Goal: Information Seeking & Learning: Learn about a topic

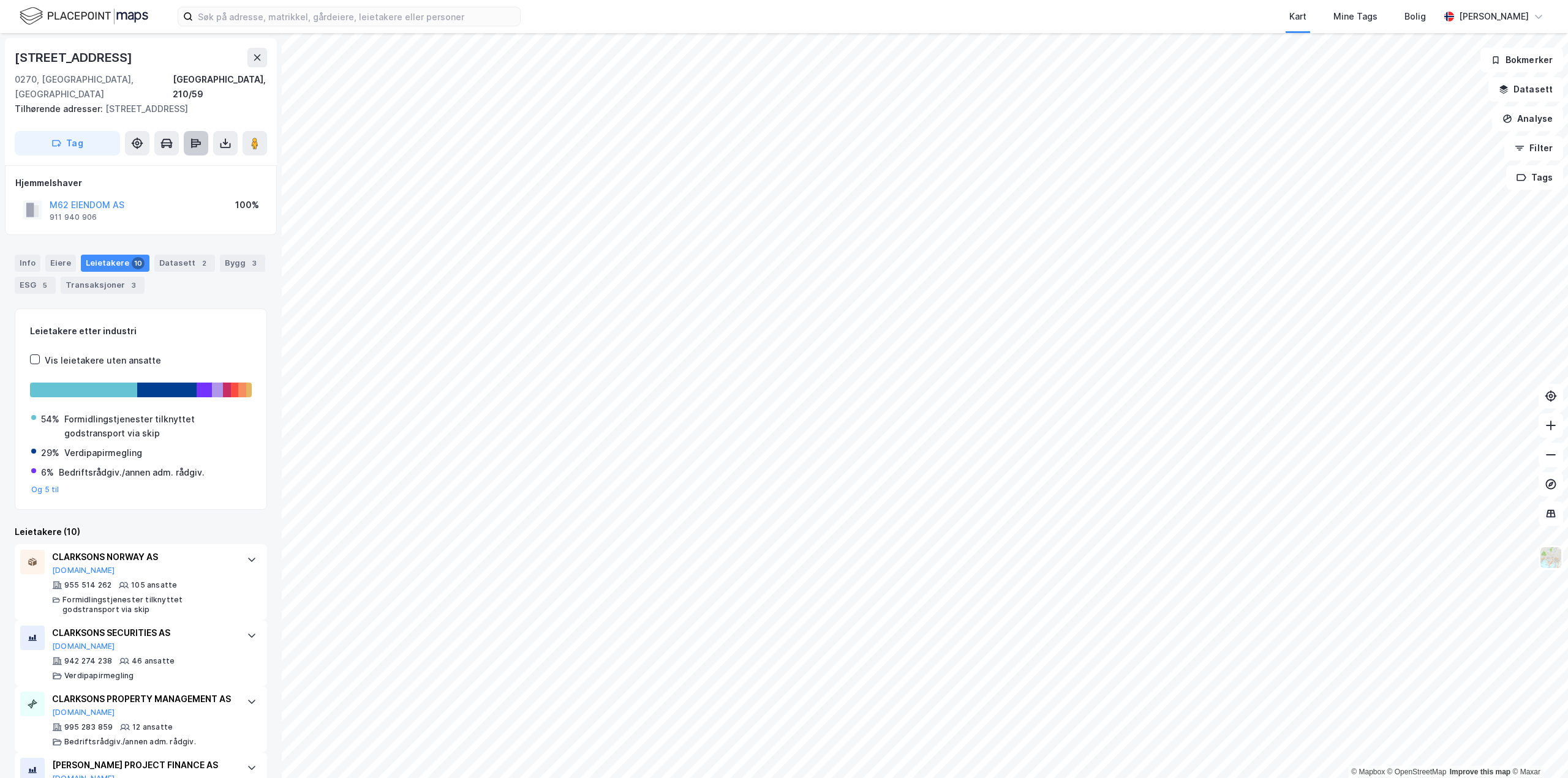
click at [193, 145] on icon at bounding box center [196, 143] width 12 height 12
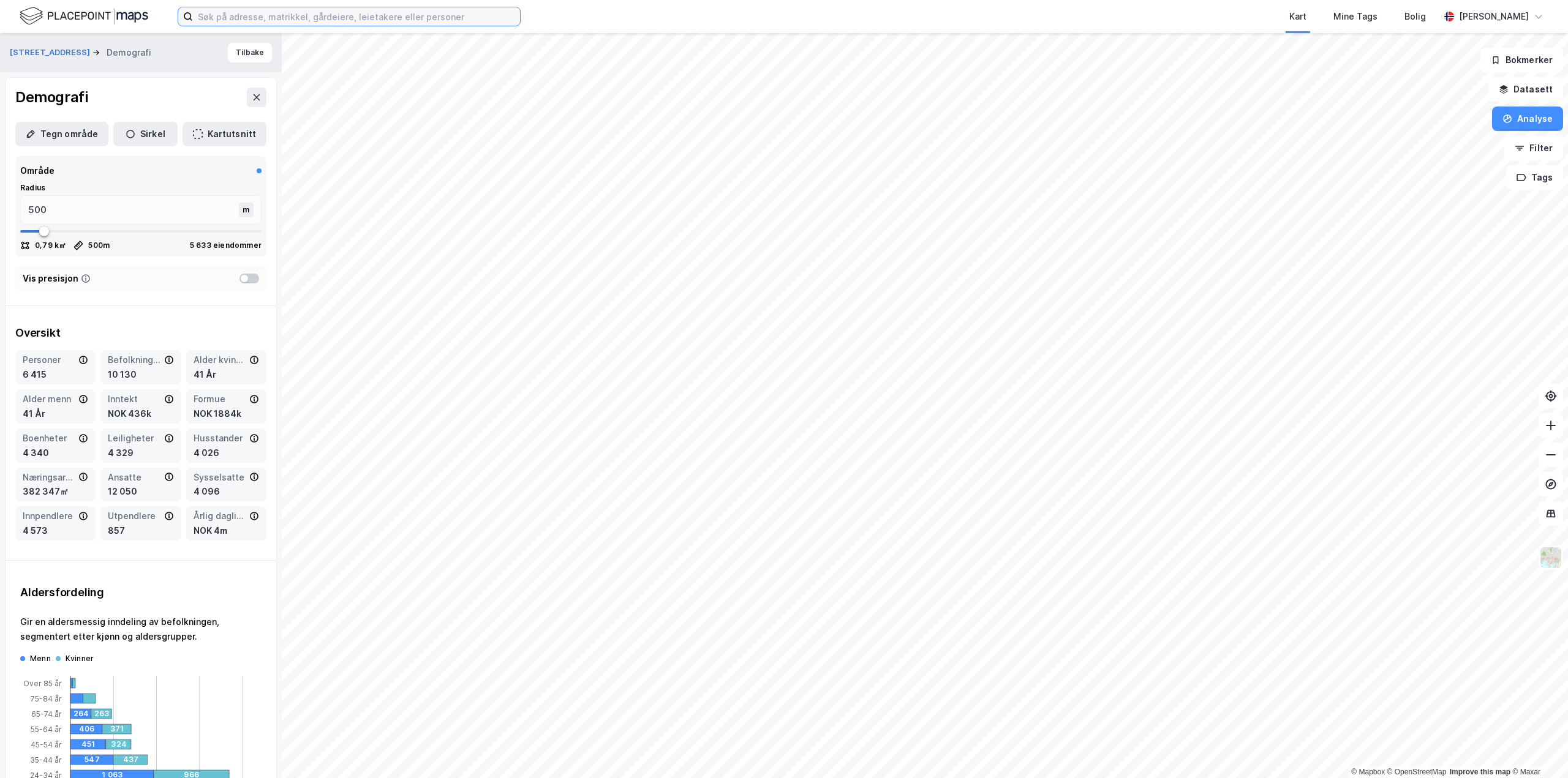
click at [272, 19] on input at bounding box center [357, 16] width 327 height 18
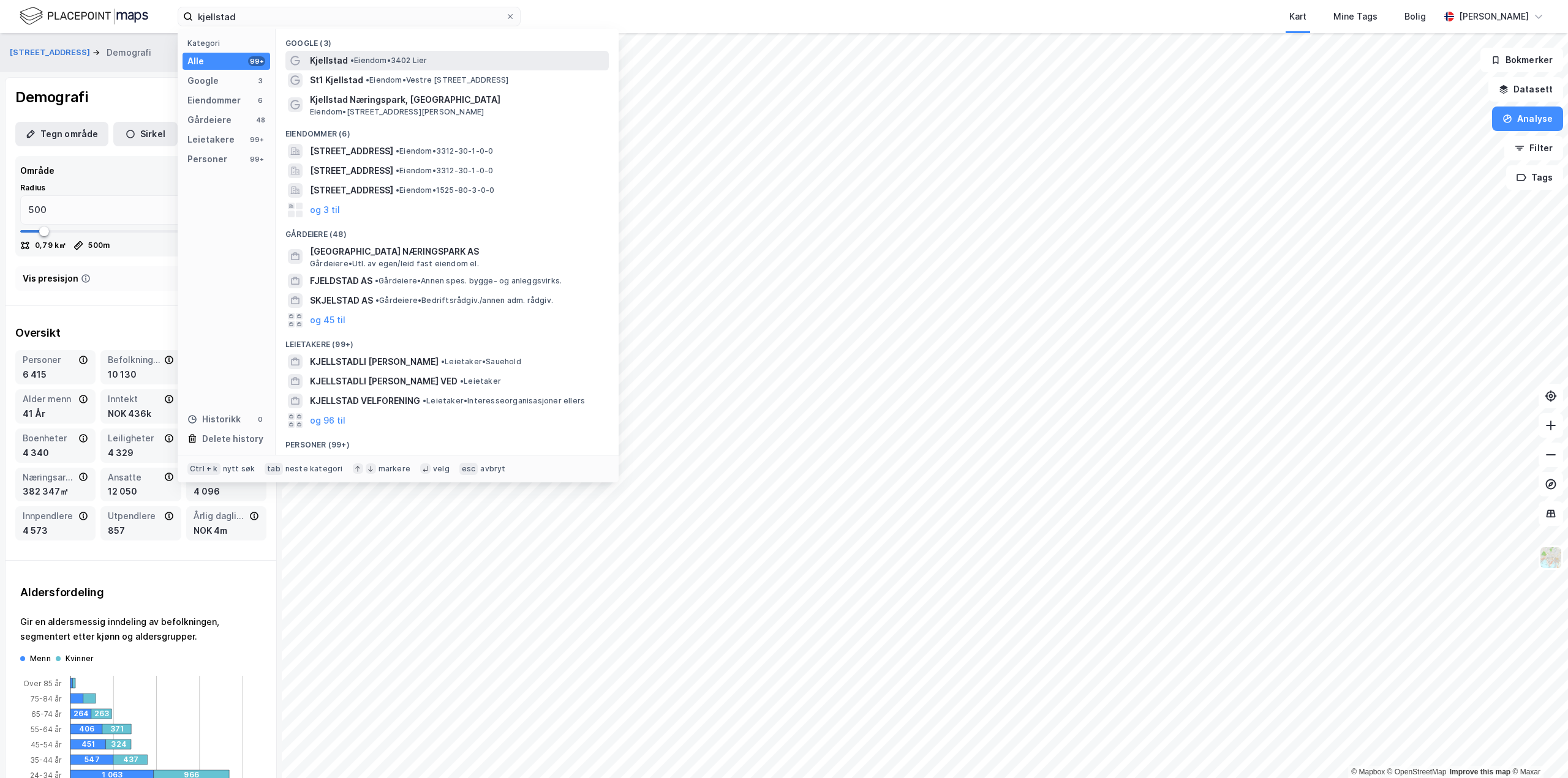
click at [314, 55] on span "Kjellstad" at bounding box center [329, 61] width 38 height 15
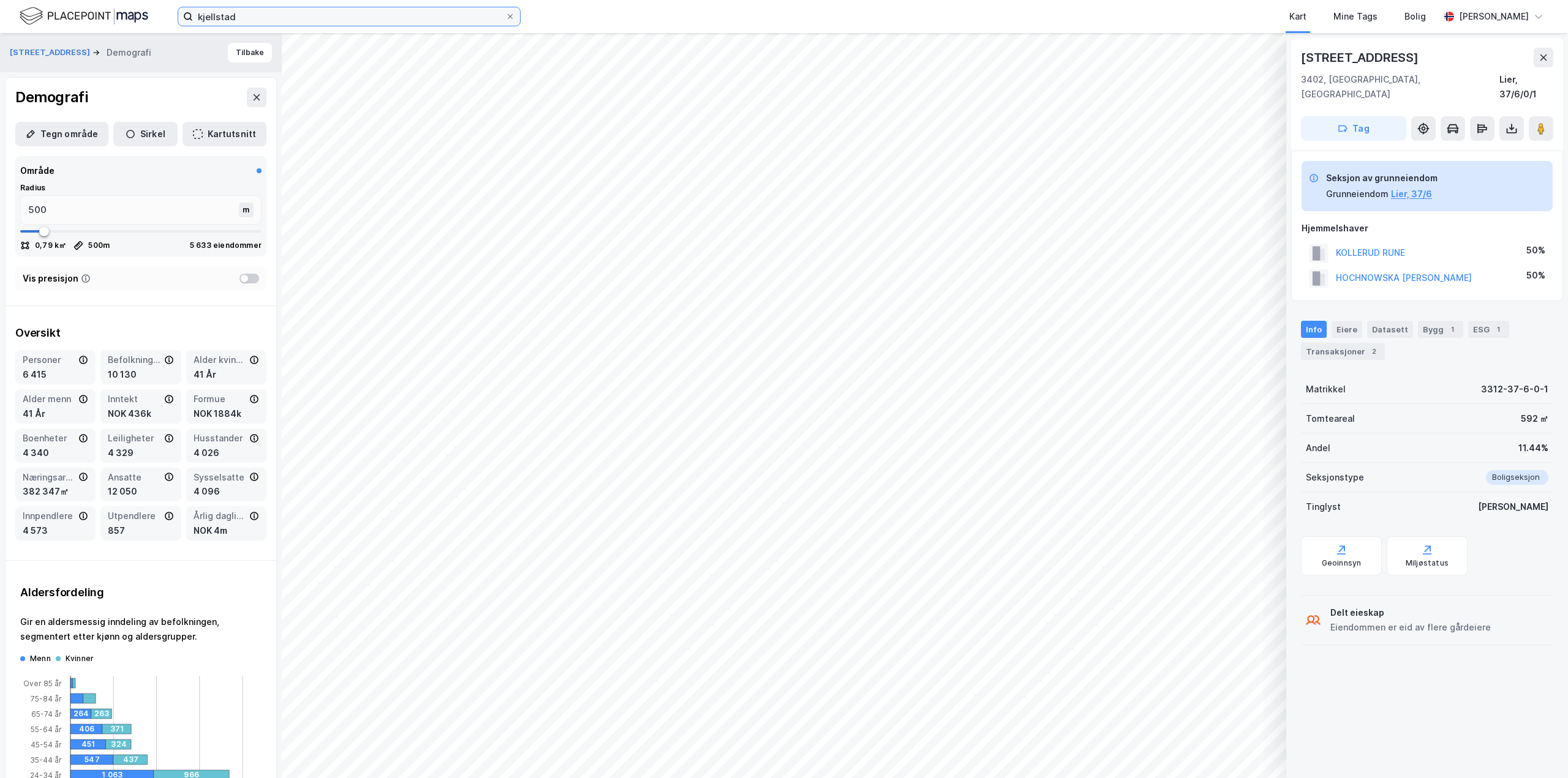
click at [285, 21] on input "kjellstad" at bounding box center [350, 16] width 313 height 18
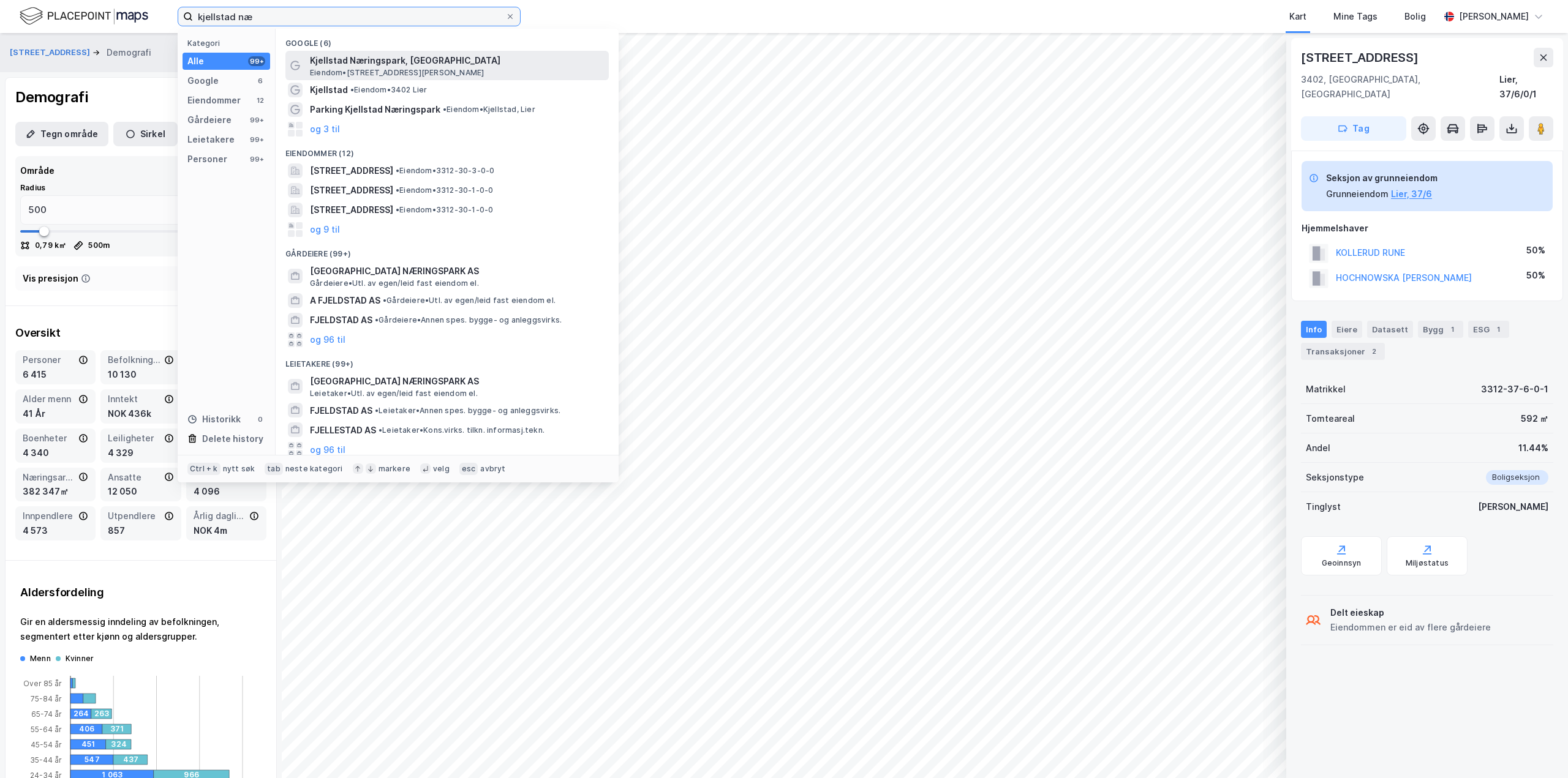
type input "kjellstad næ"
click at [359, 59] on span "Kjellstad Næringspark, [GEOGRAPHIC_DATA]" at bounding box center [457, 61] width 294 height 15
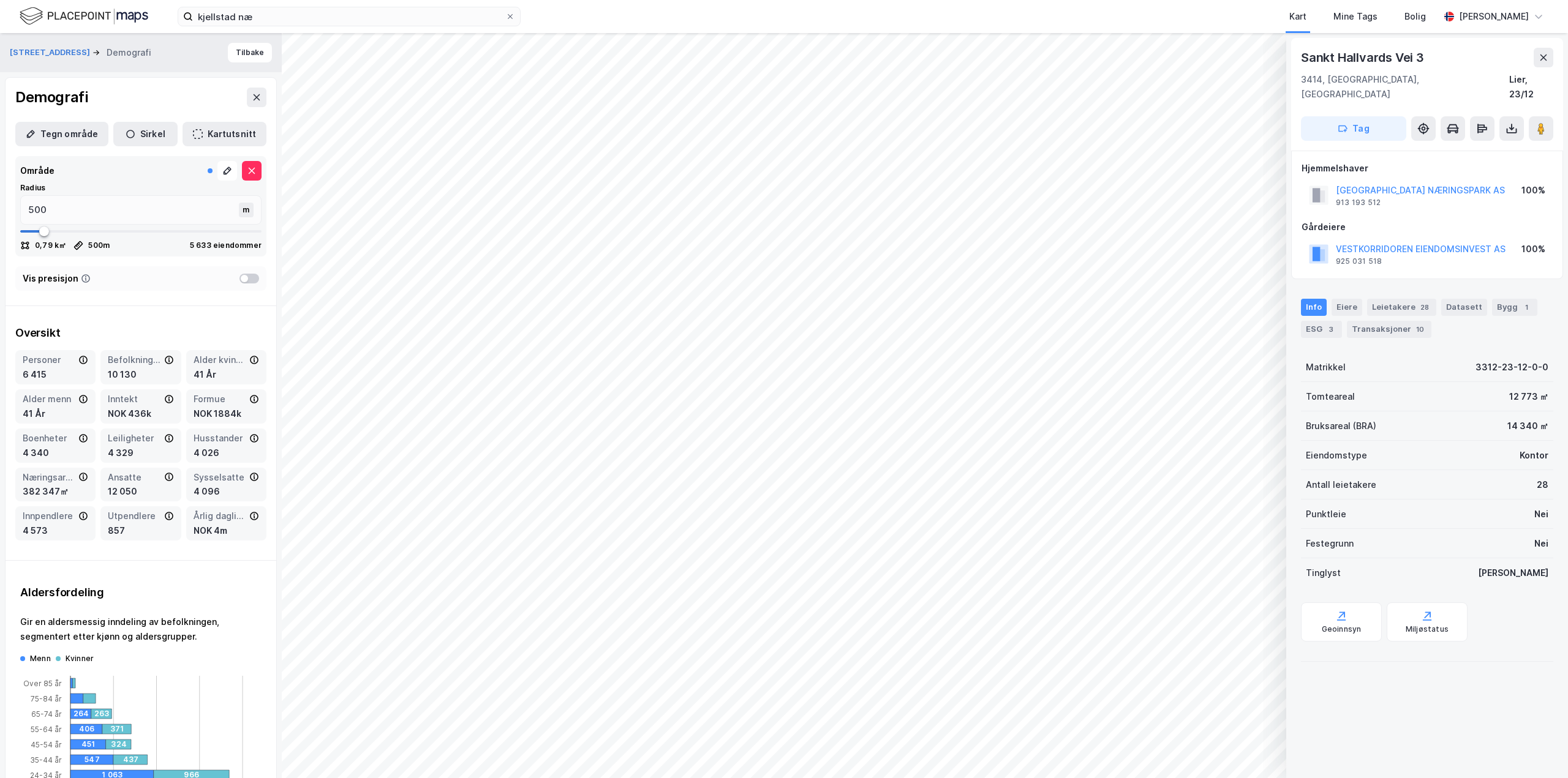
type input "529"
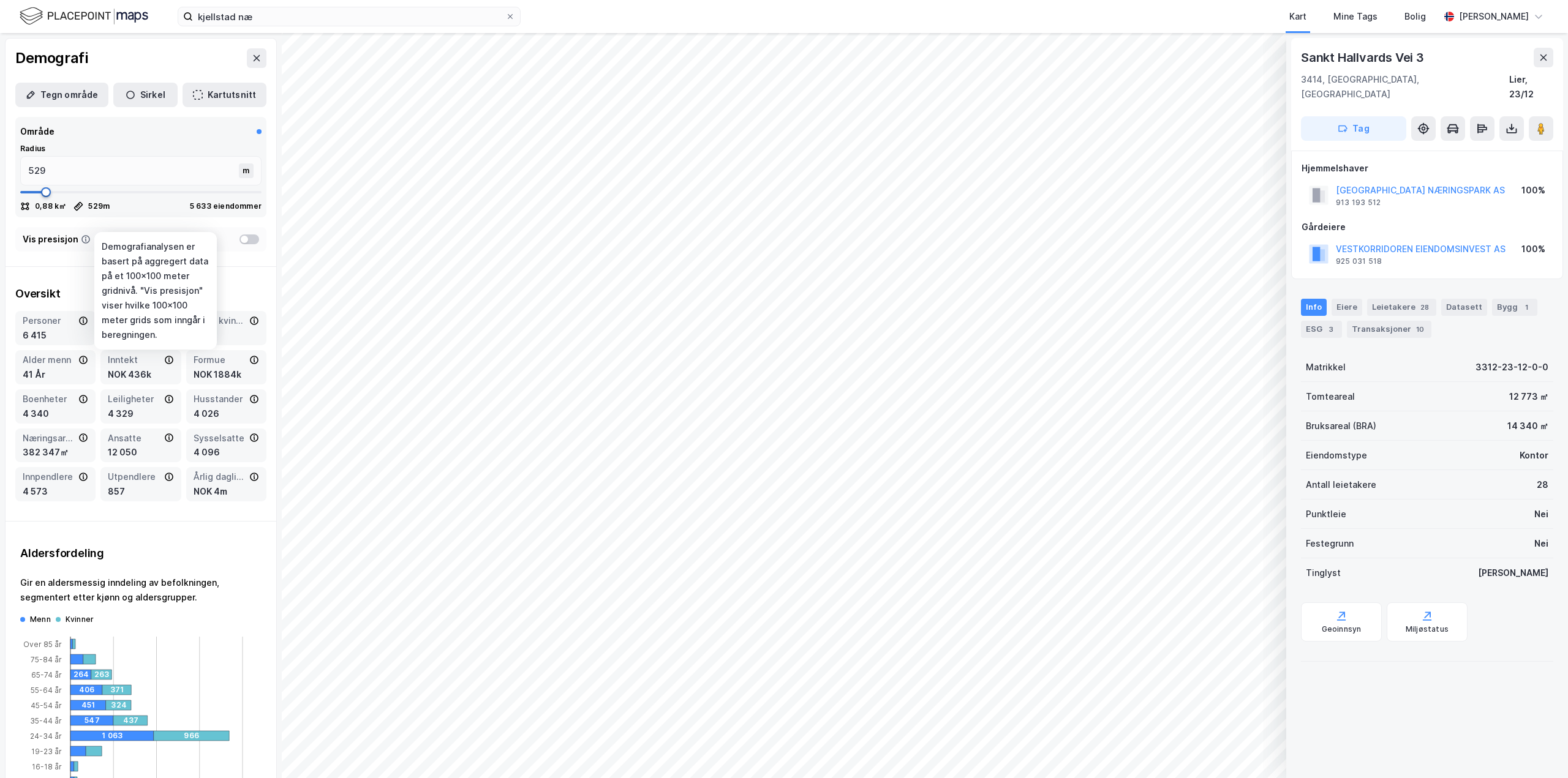
type input "660"
type input "766"
type input "819"
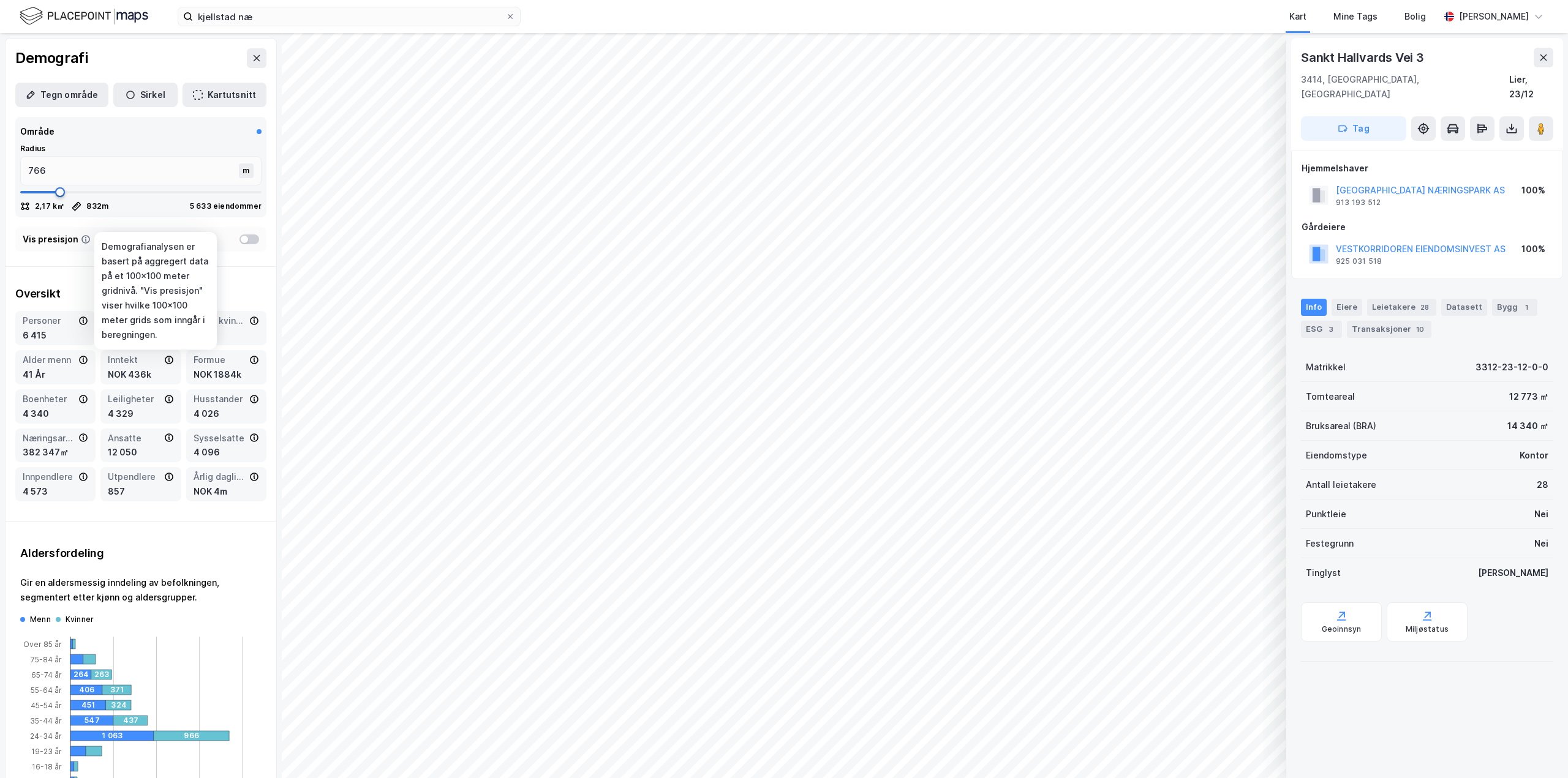
type input "832"
type input "858"
type input "885"
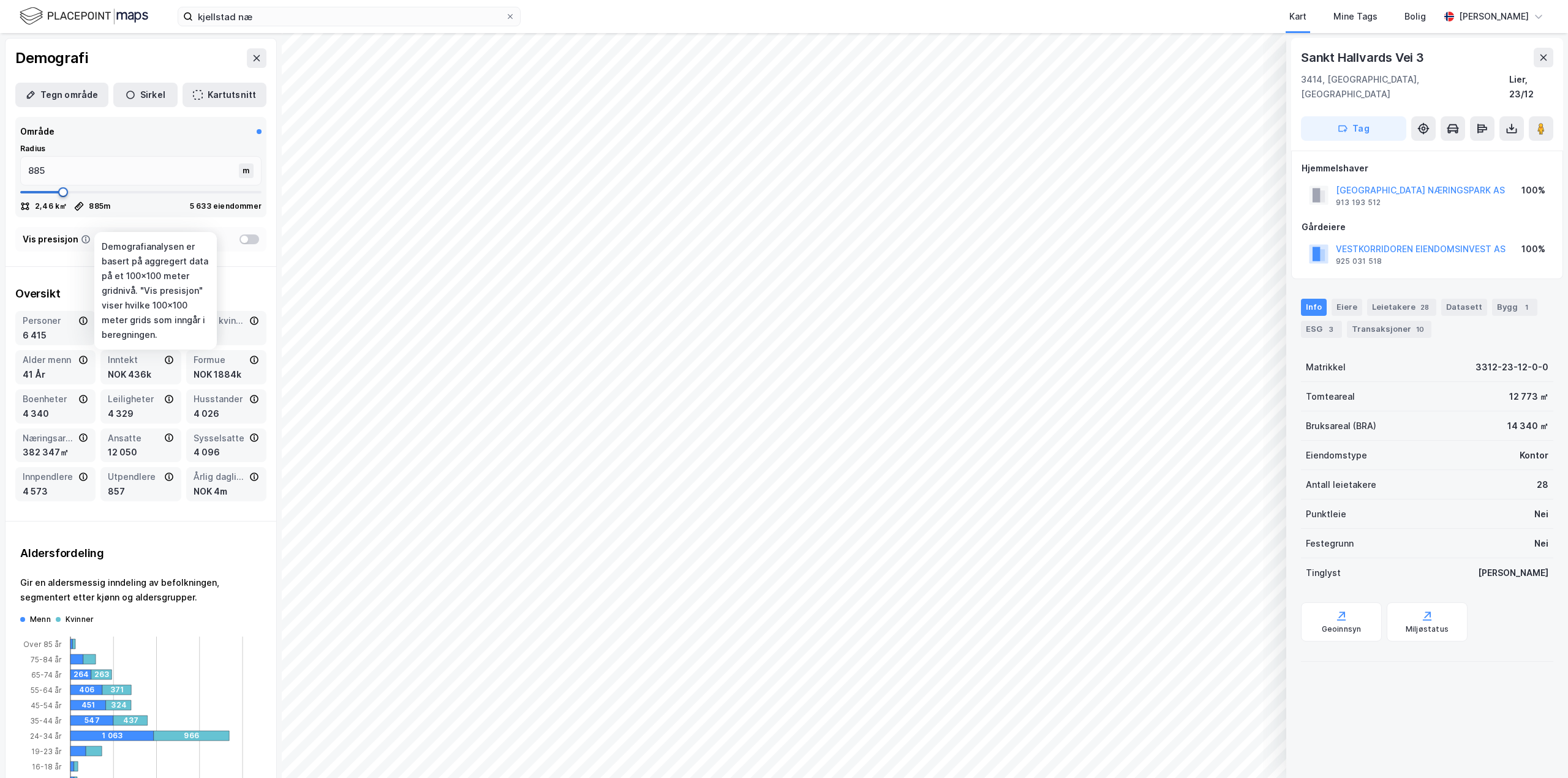
type input "898"
type input "911"
type input "951"
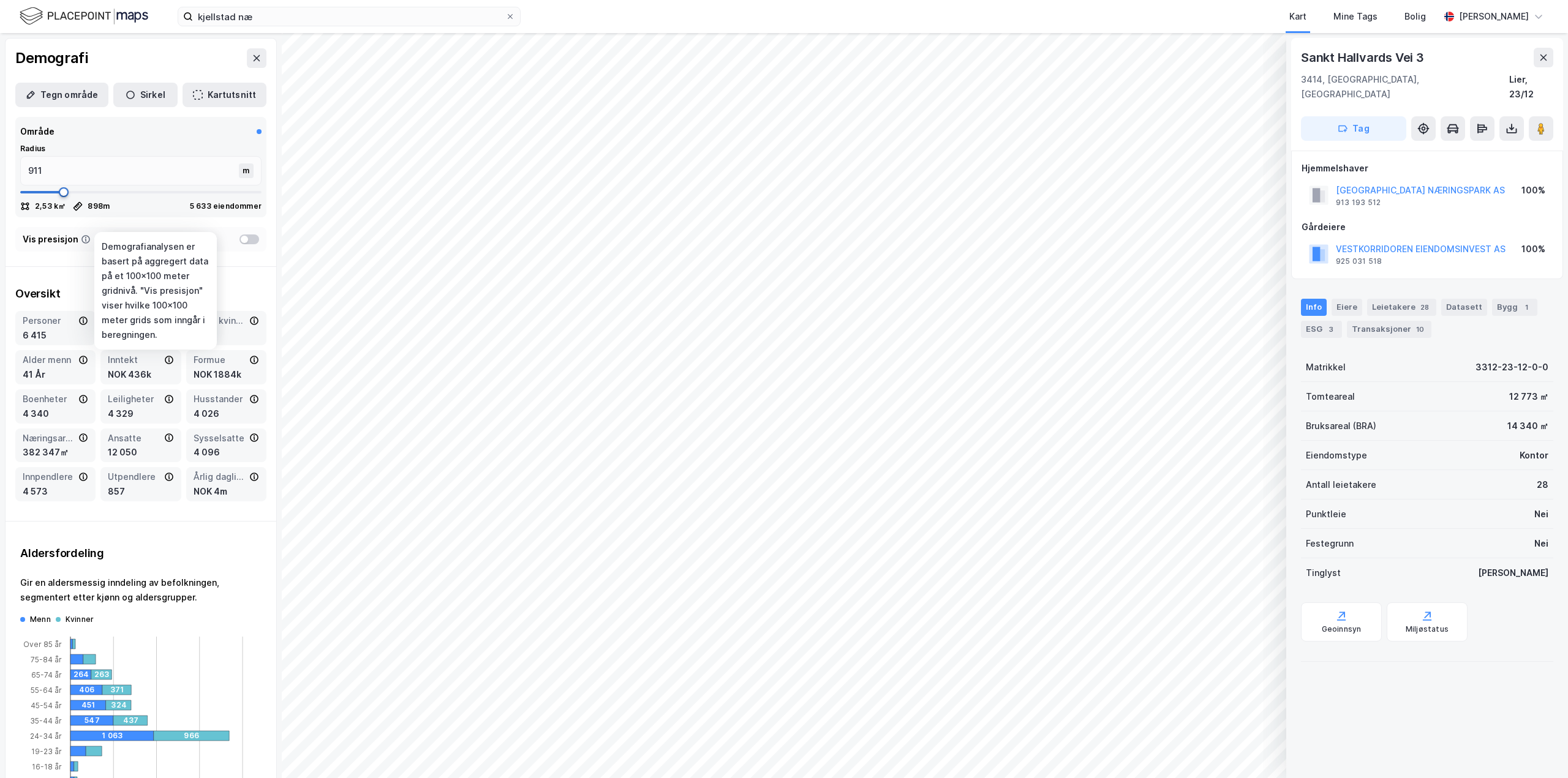
type input "977"
type input "1003"
type input "1017"
type input "1030"
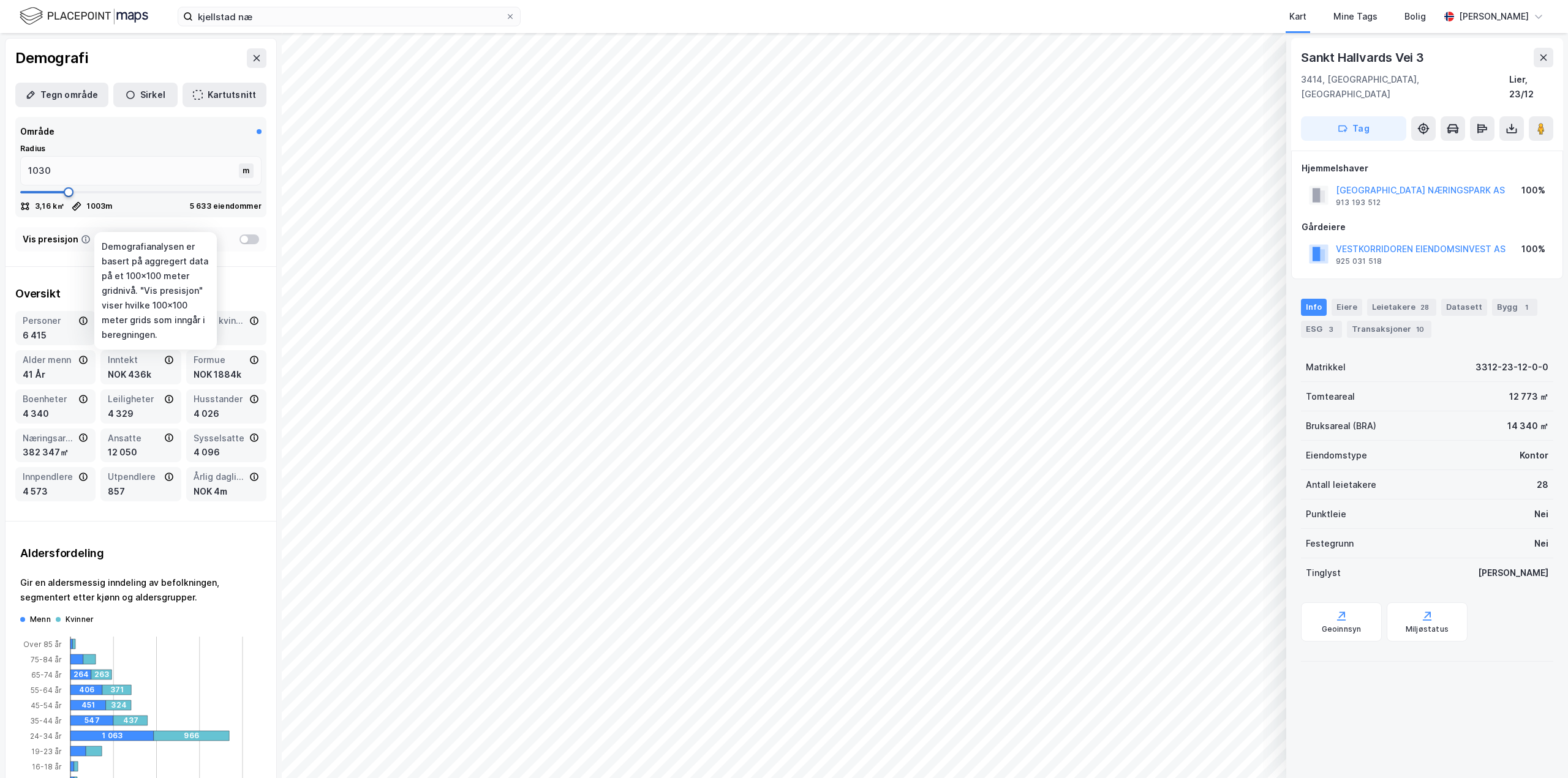
type input "1043"
type input "1056"
type input "1096"
type input "1109"
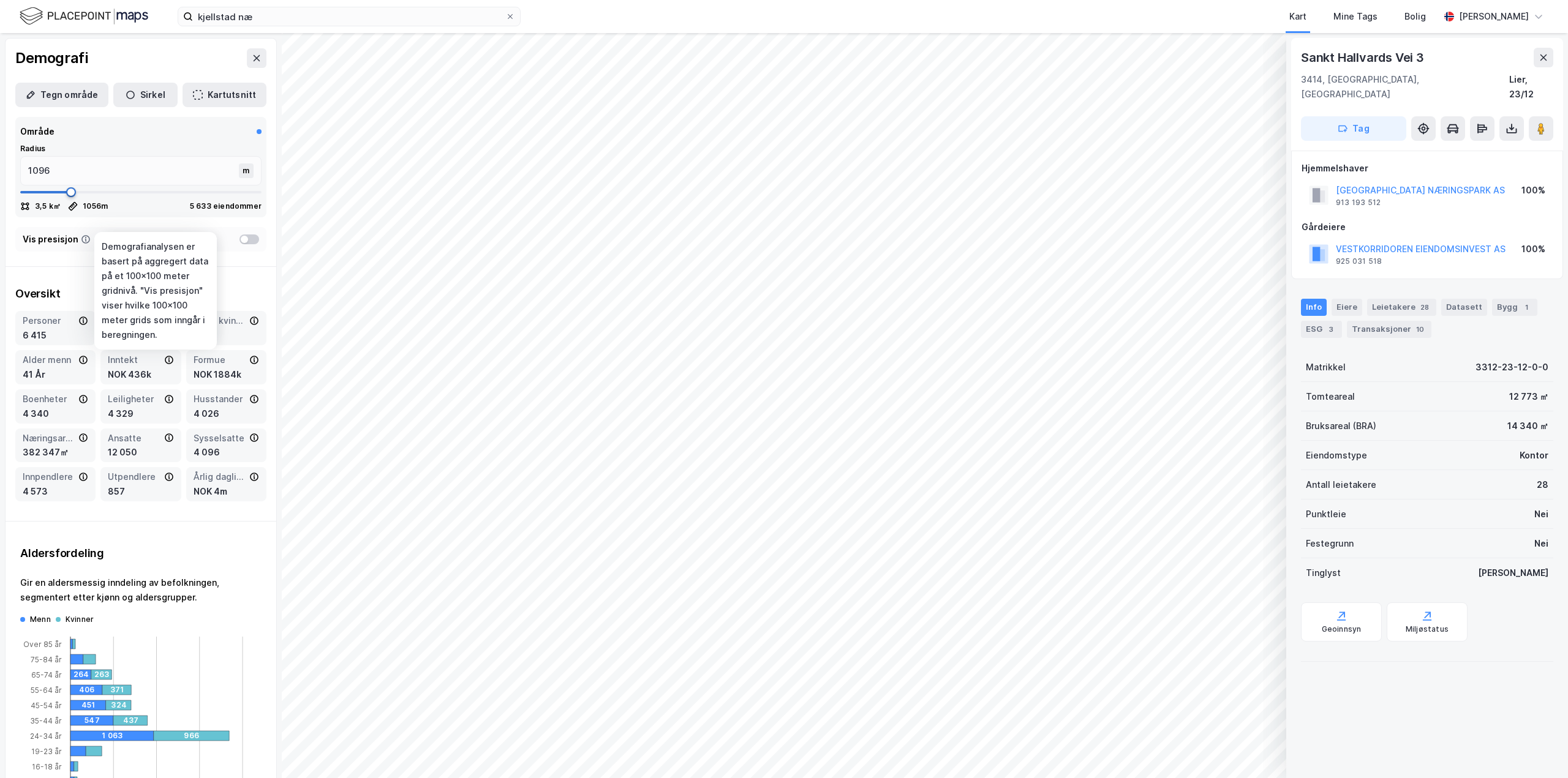
type input "1109"
type input "1149"
type input "1254"
type input "1320"
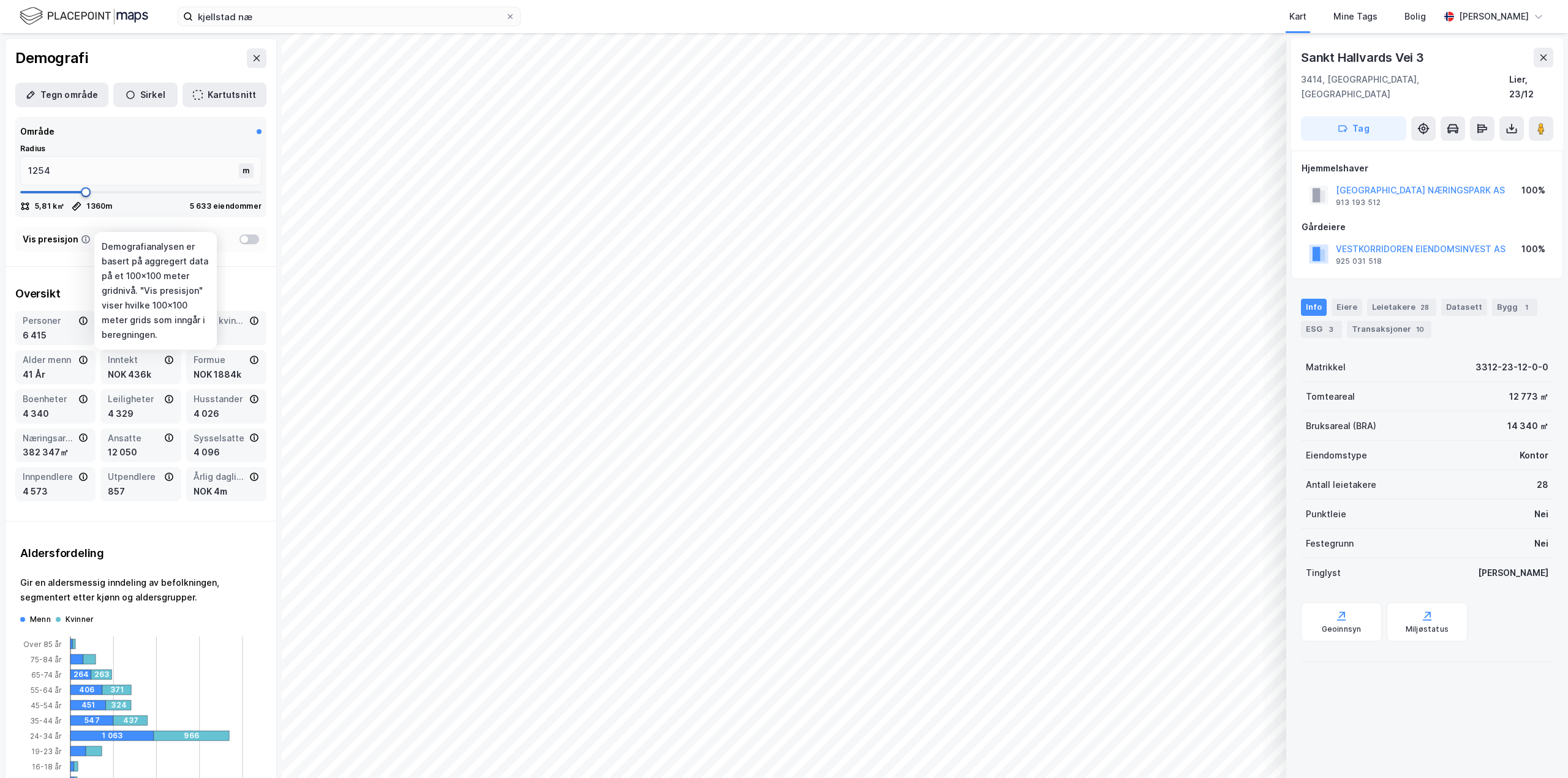
type input "1320"
type input "1360"
type input "1399"
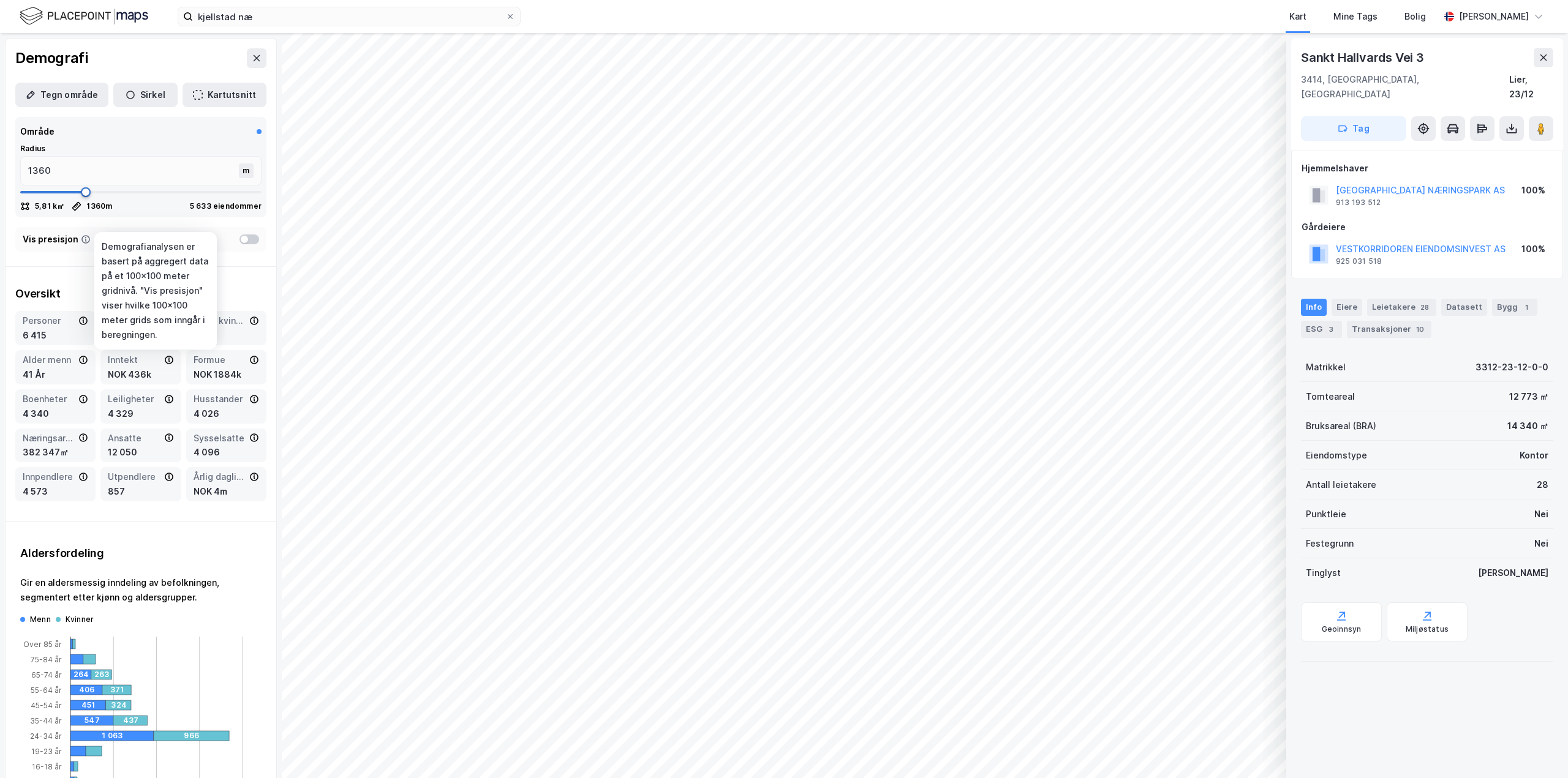
type input "1426"
type input "1465"
type input "1544"
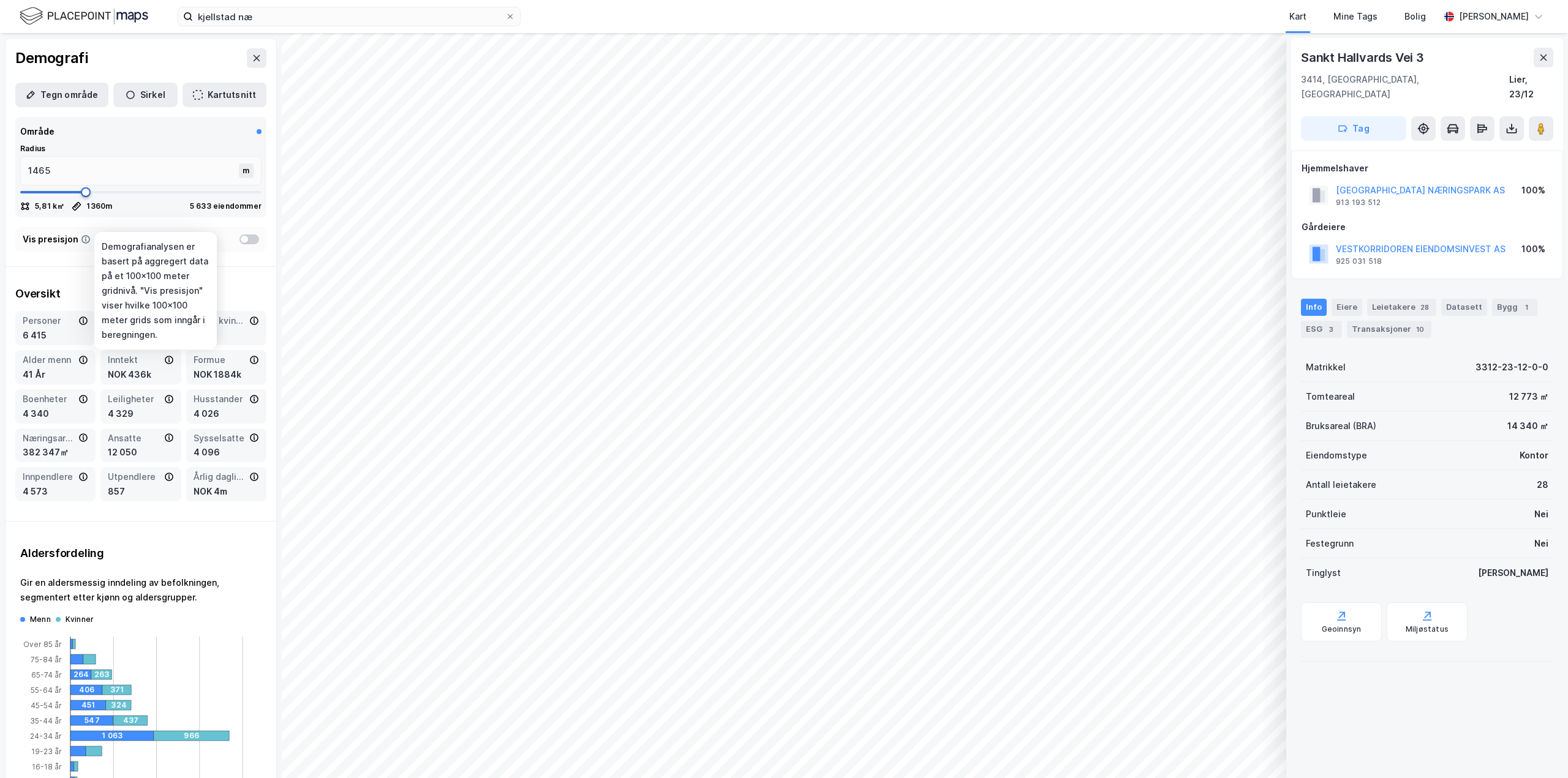
type input "1544"
type input "1597"
type input "1650"
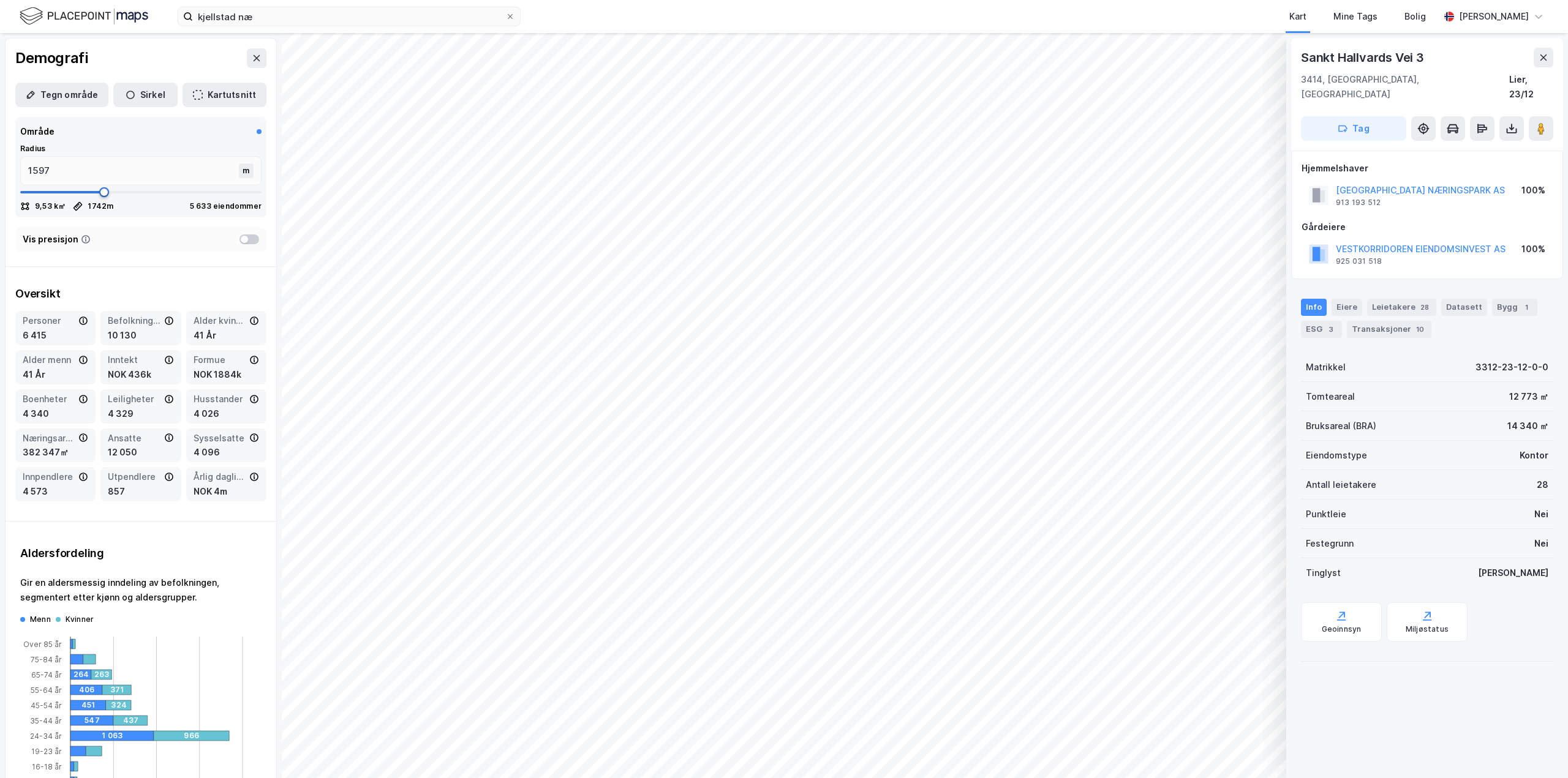
type input "1742"
type input "1795"
type input "1874"
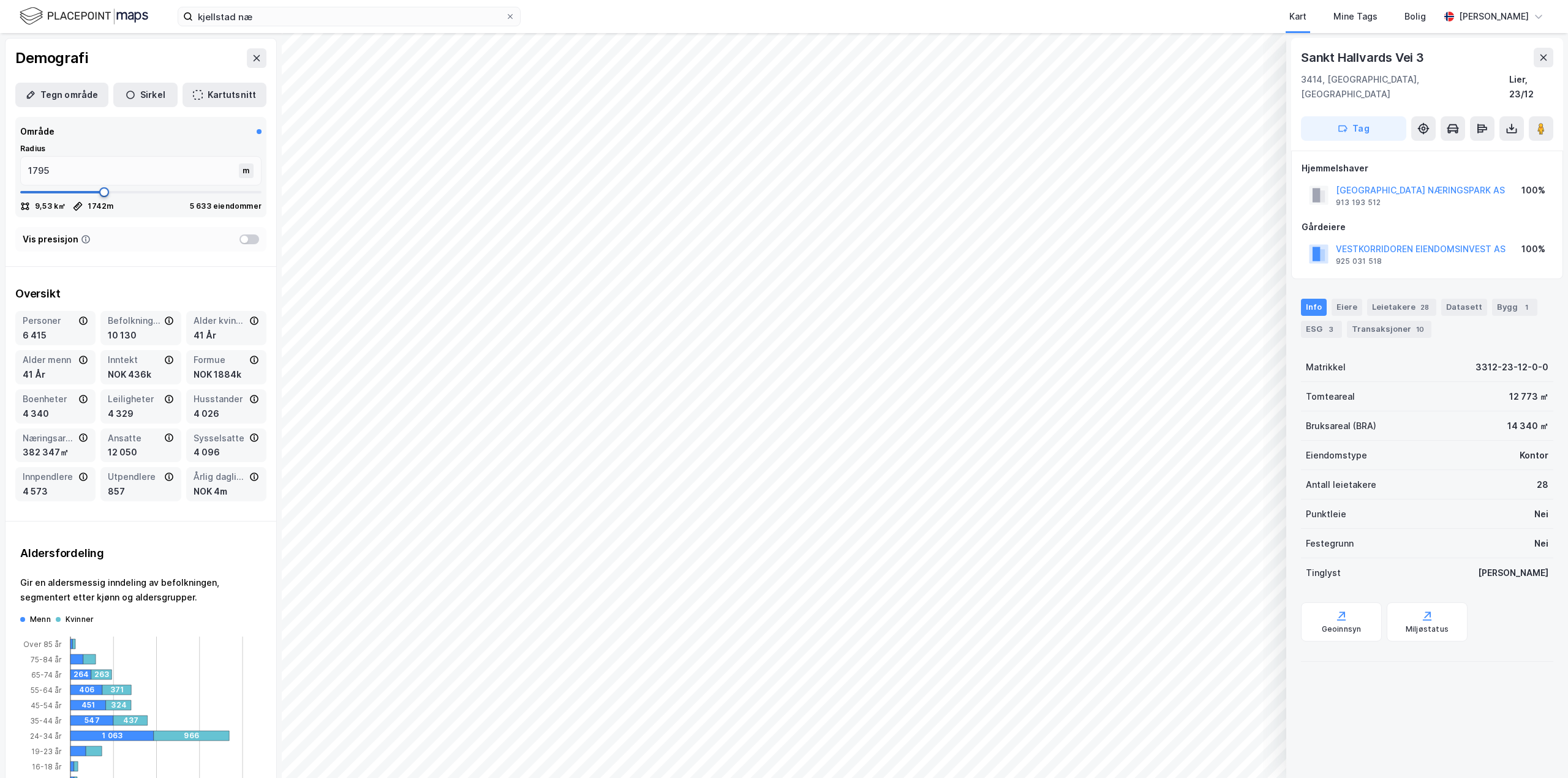
type input "1874"
type input "1914"
type input "1979"
type input "2006"
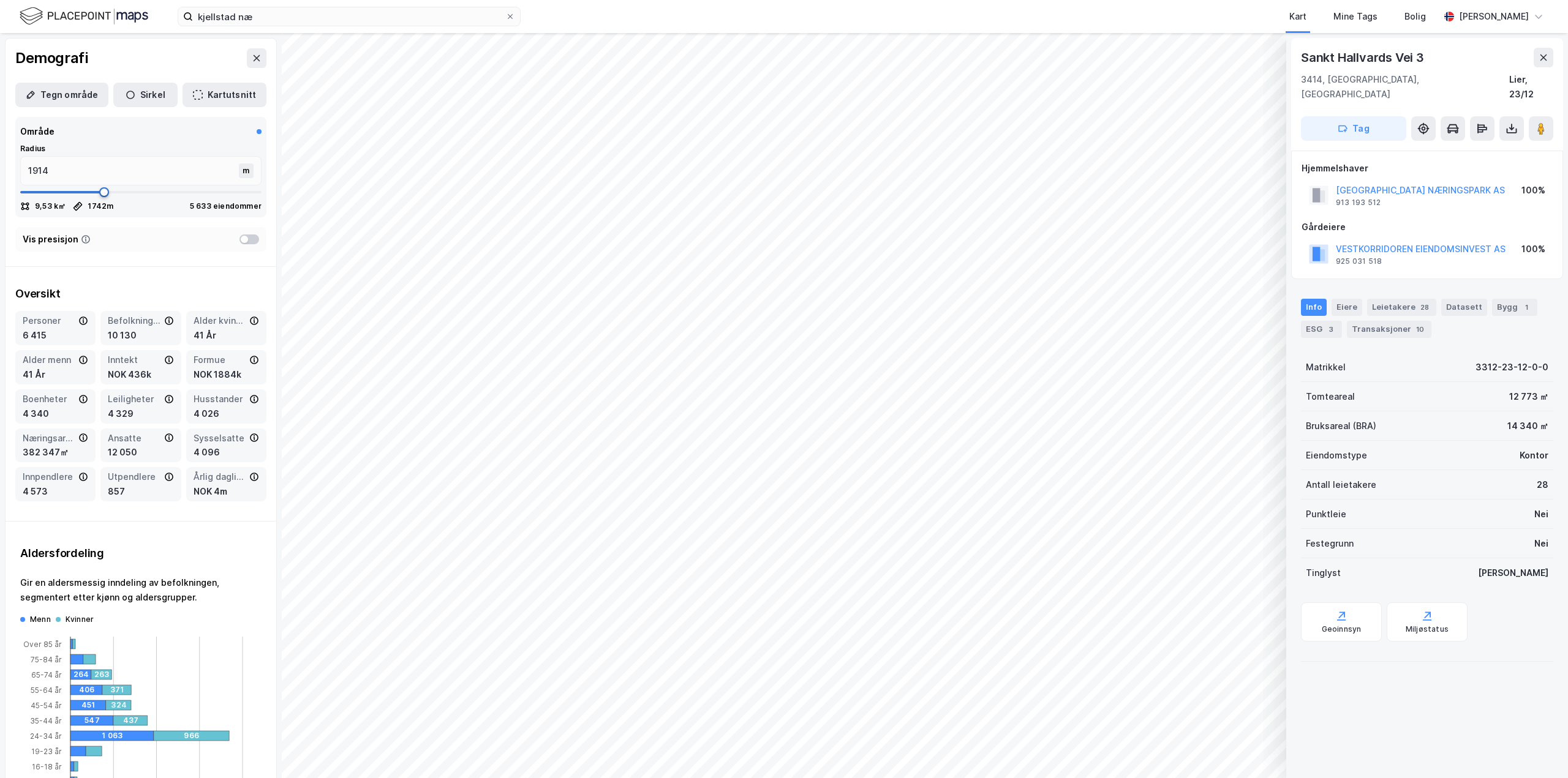
type input "2006"
type input "2032"
type input "2059"
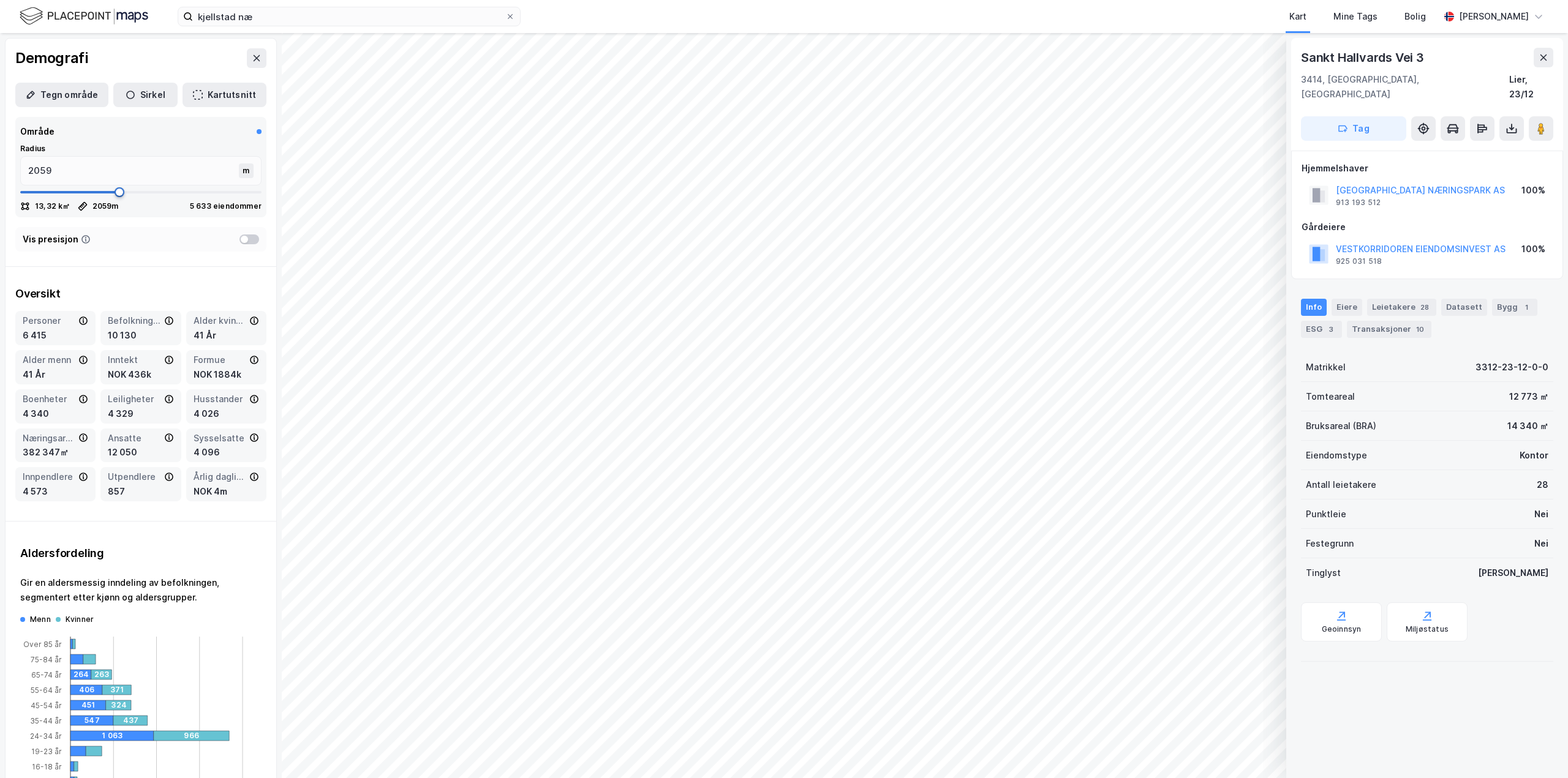
type input "2349"
type input "2731"
type input "3298"
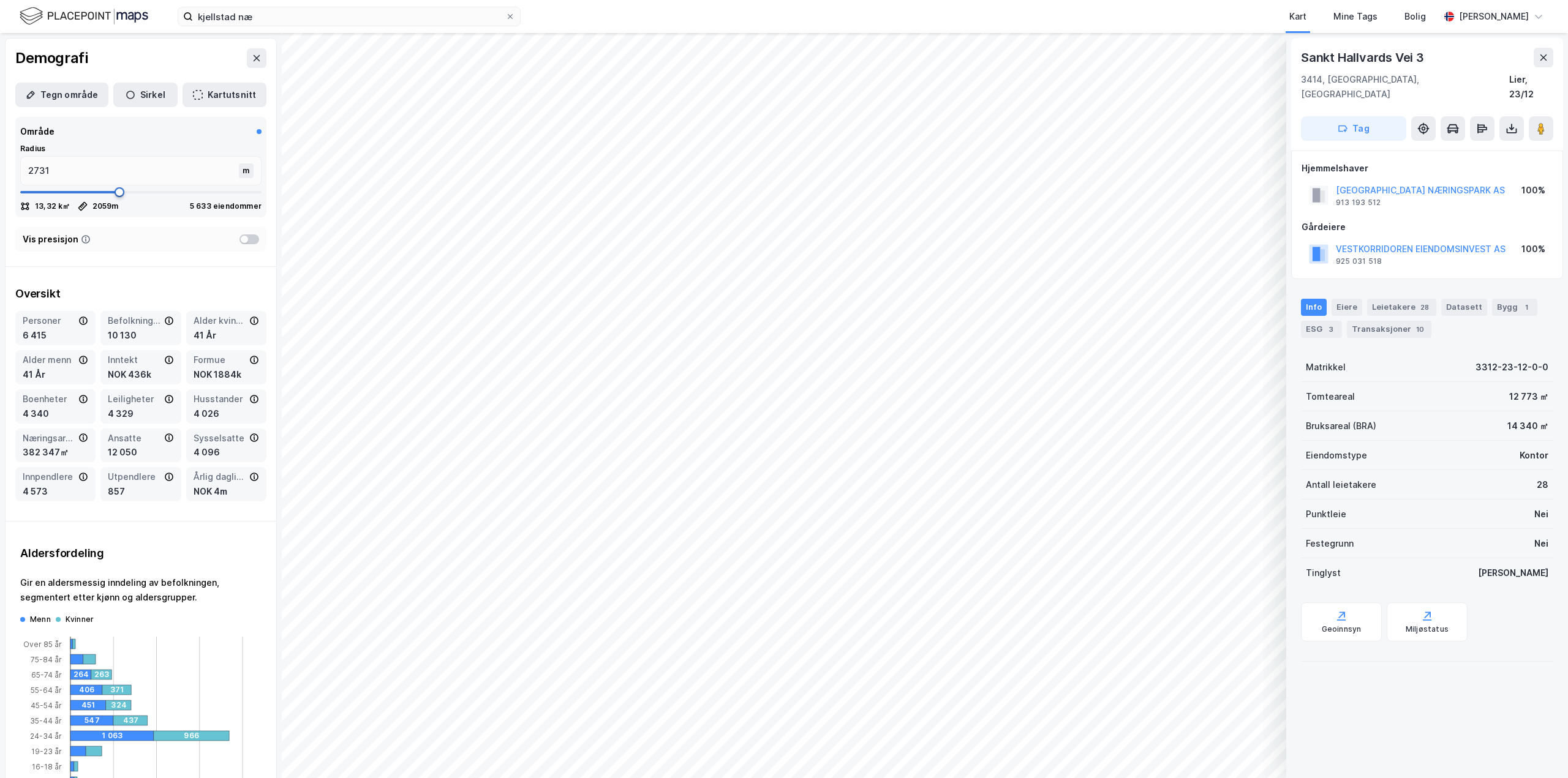
type input "3298"
type input "3338"
type input "3444"
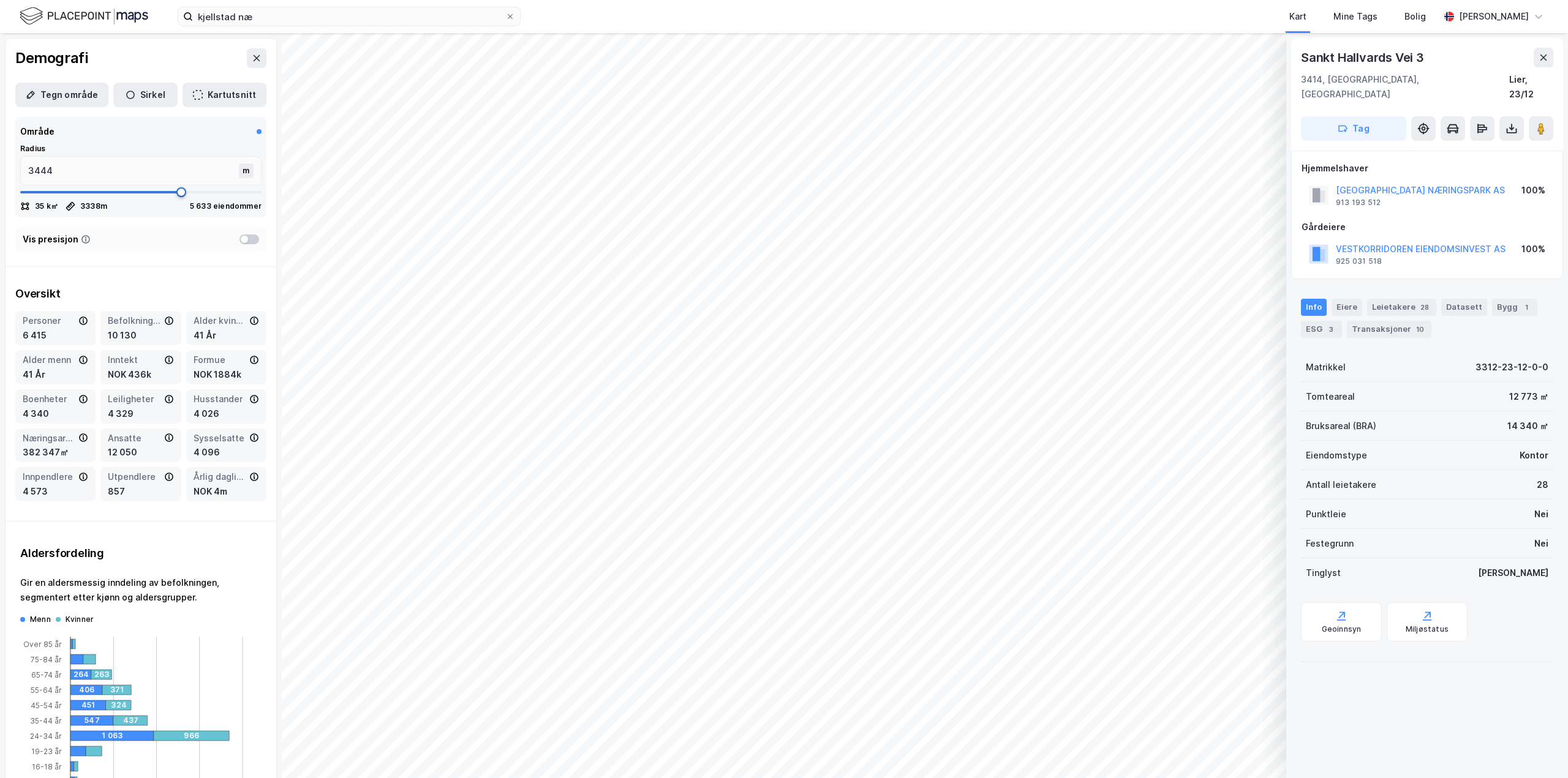
type input "3496"
type input "3549"
type input "3681"
type input "3773"
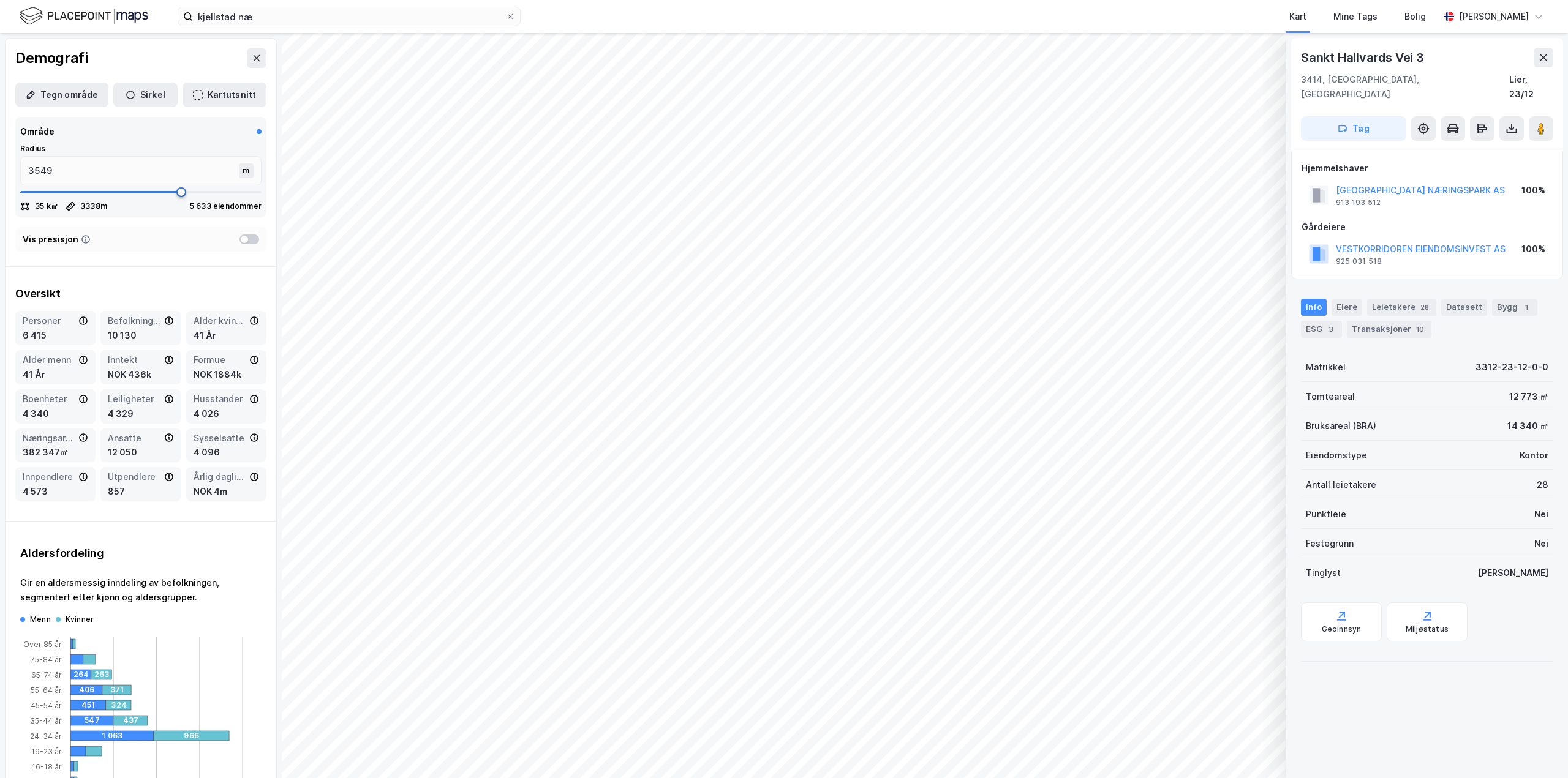
type input "3773"
type input "3839"
type input "3866"
type input "3905"
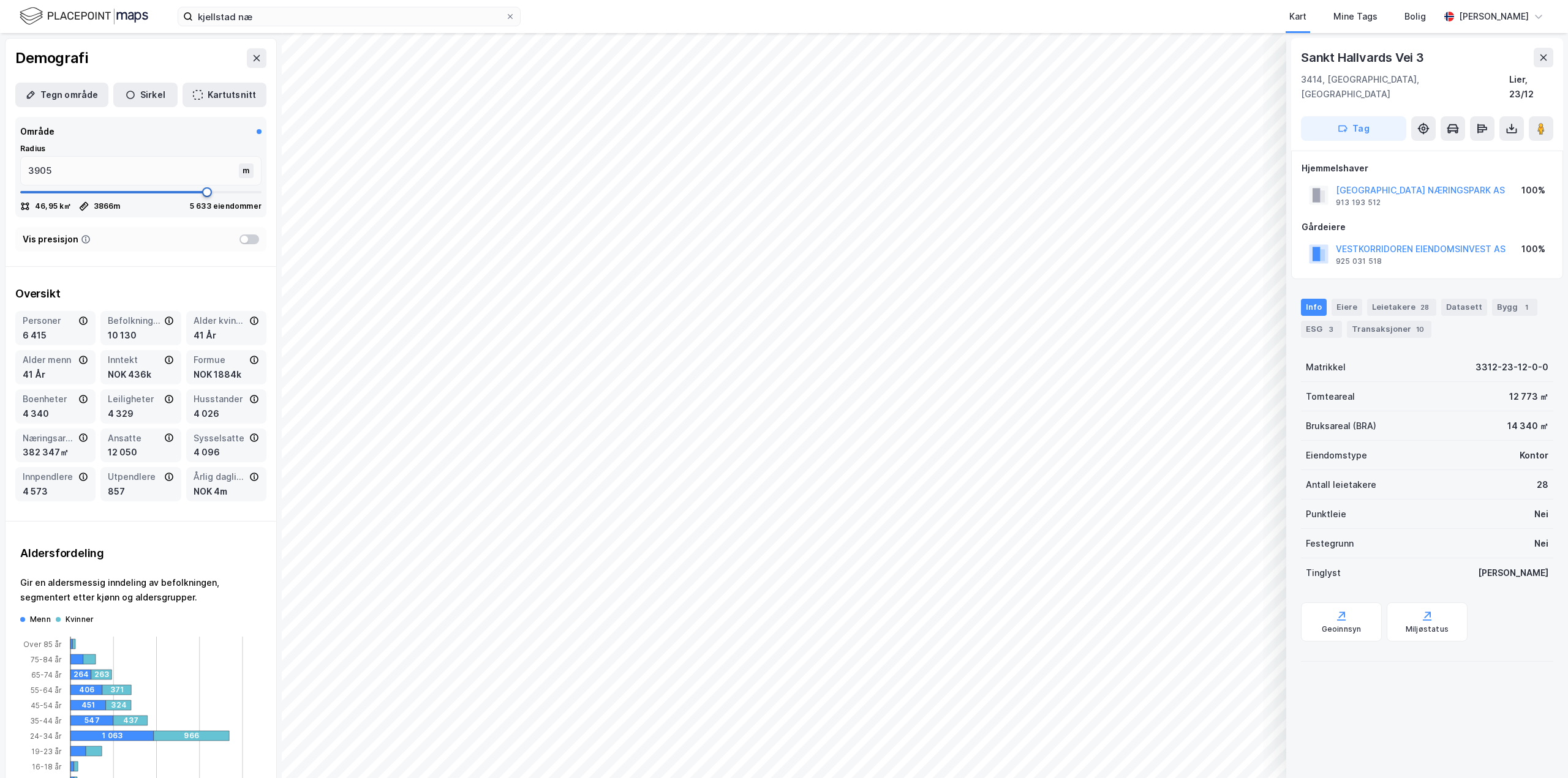
type input "3918"
drag, startPoint x: 44, startPoint y: 232, endPoint x: 202, endPoint y: 219, distance: 158.5
click at [202, 219] on div "Område Radius 3918 m 48,23 k㎡ 3918 m 5 633 eiendommer" at bounding box center [141, 167] width 271 height 110
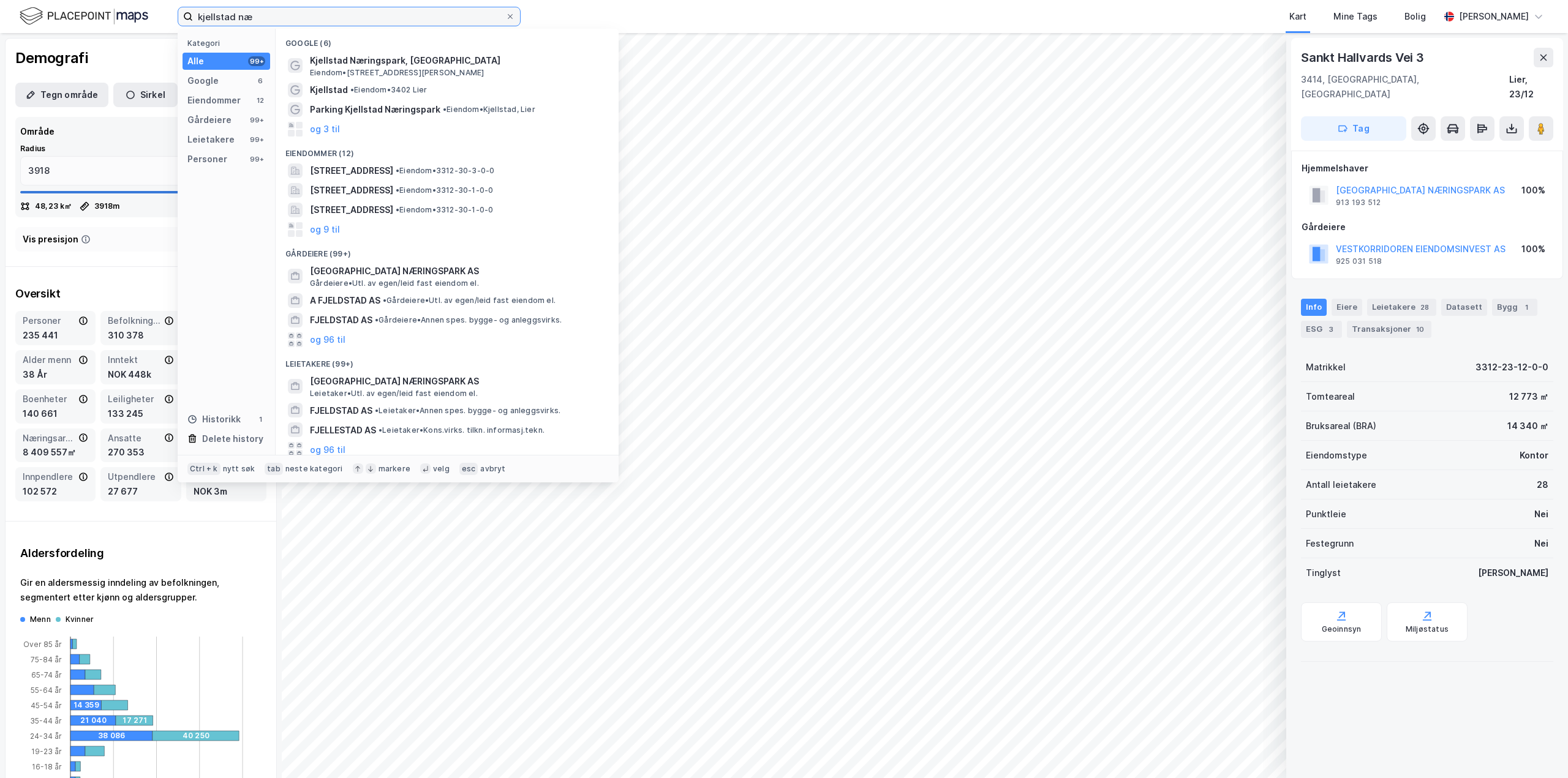
drag, startPoint x: 277, startPoint y: 21, endPoint x: 228, endPoint y: 23, distance: 49.0
click at [228, 23] on input "kjellstad næ" at bounding box center [350, 16] width 313 height 18
click at [259, 16] on input "kjellstad næ" at bounding box center [350, 16] width 313 height 18
drag, startPoint x: 259, startPoint y: 16, endPoint x: 203, endPoint y: 15, distance: 56.0
click at [203, 15] on input "kjellstad næ" at bounding box center [350, 16] width 313 height 18
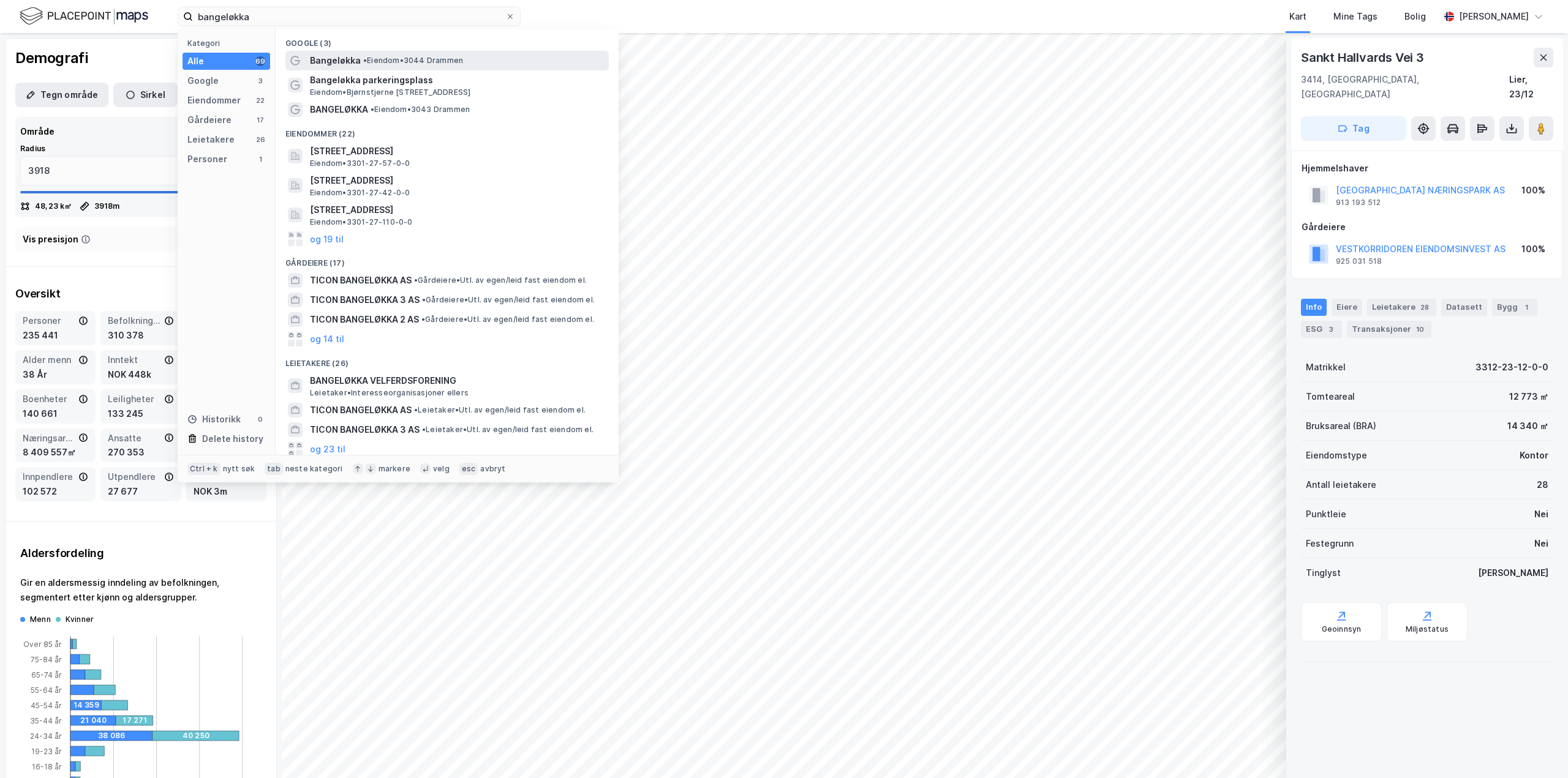
click at [354, 59] on span "Bangeløkka" at bounding box center [336, 61] width 51 height 15
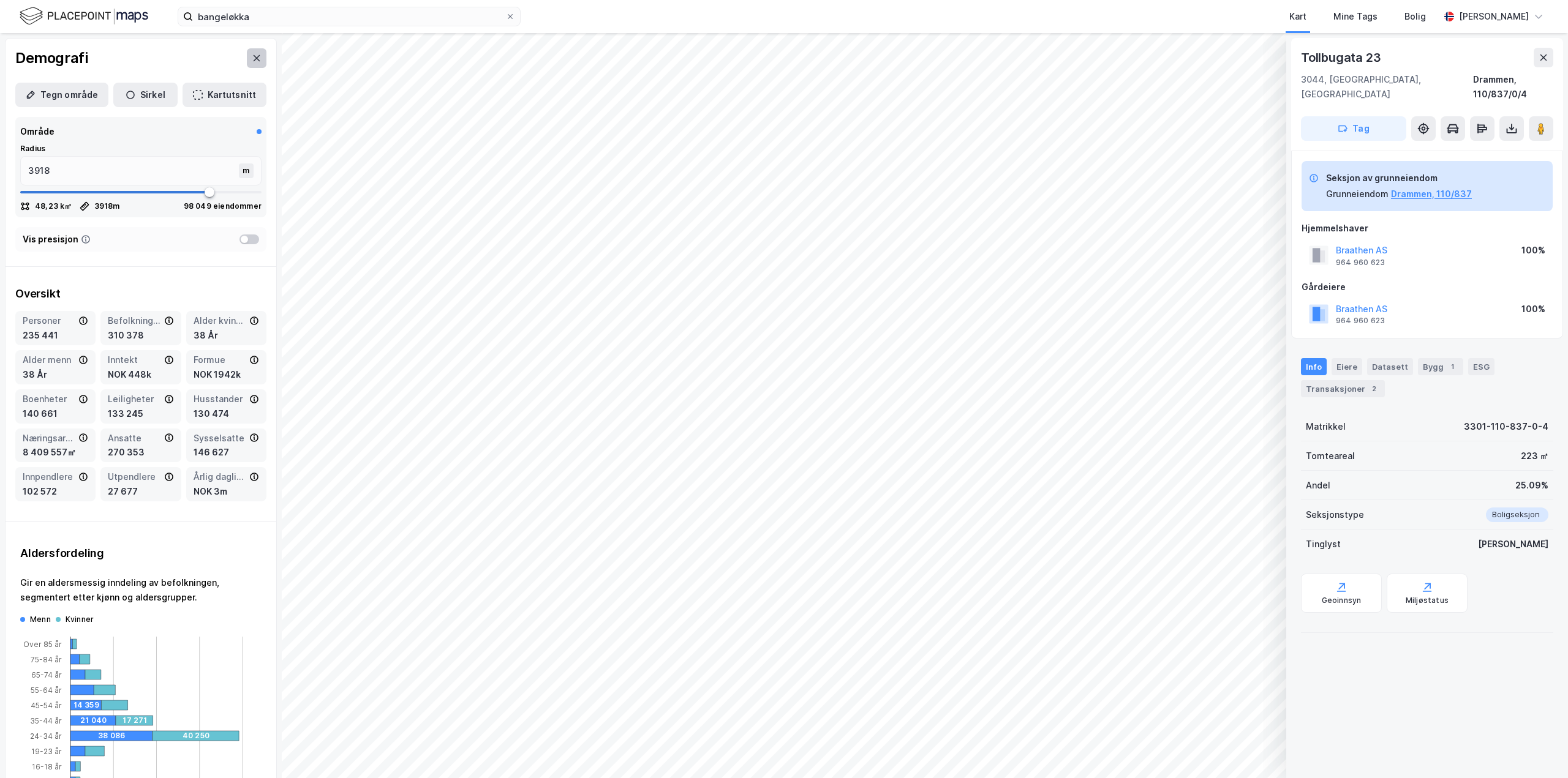
click at [253, 58] on icon at bounding box center [257, 58] width 7 height 6
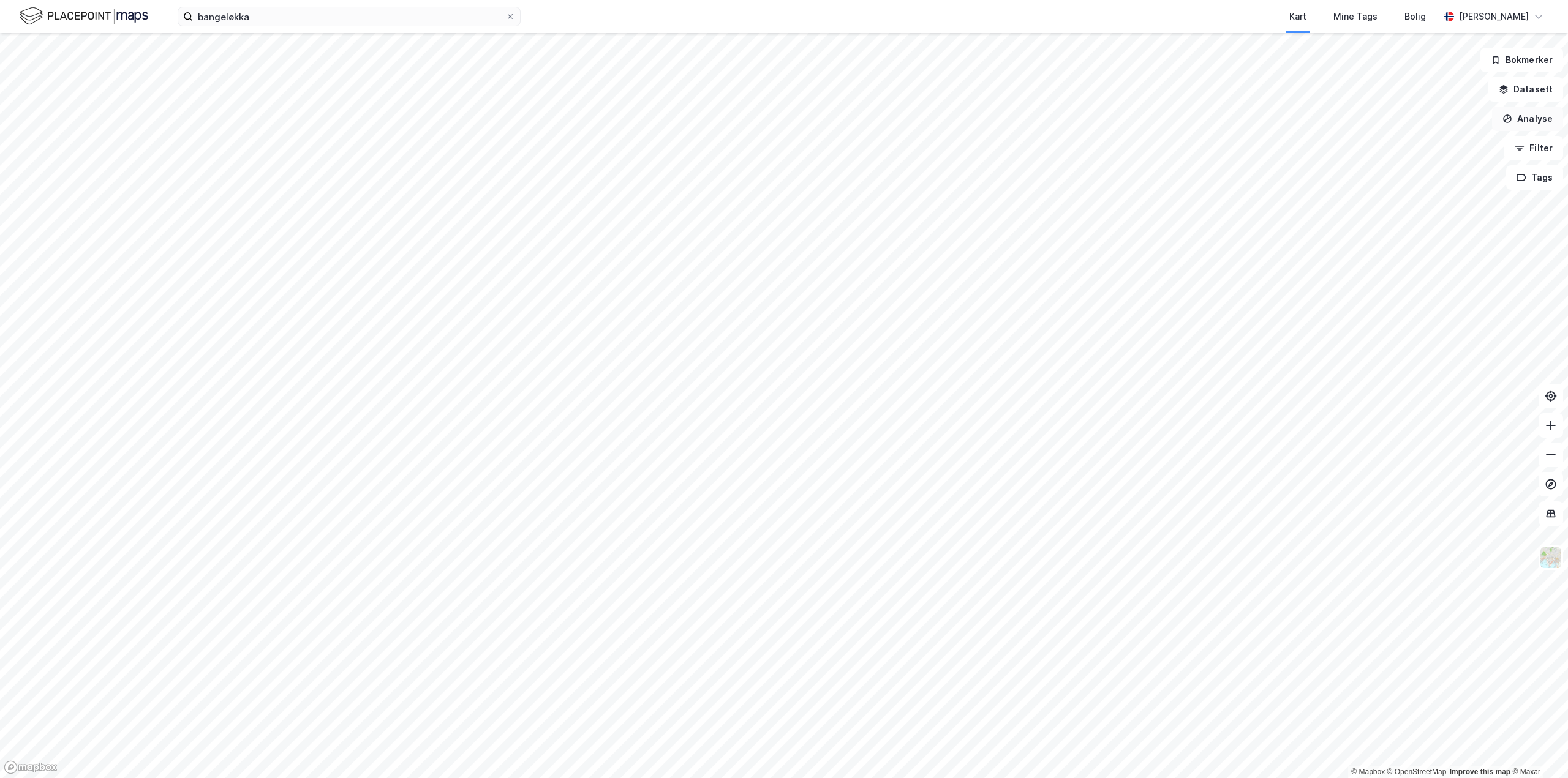
click at [1540, 122] on button "Analyse" at bounding box center [1528, 119] width 71 height 25
click at [1530, 95] on button "Datasett" at bounding box center [1525, 90] width 75 height 25
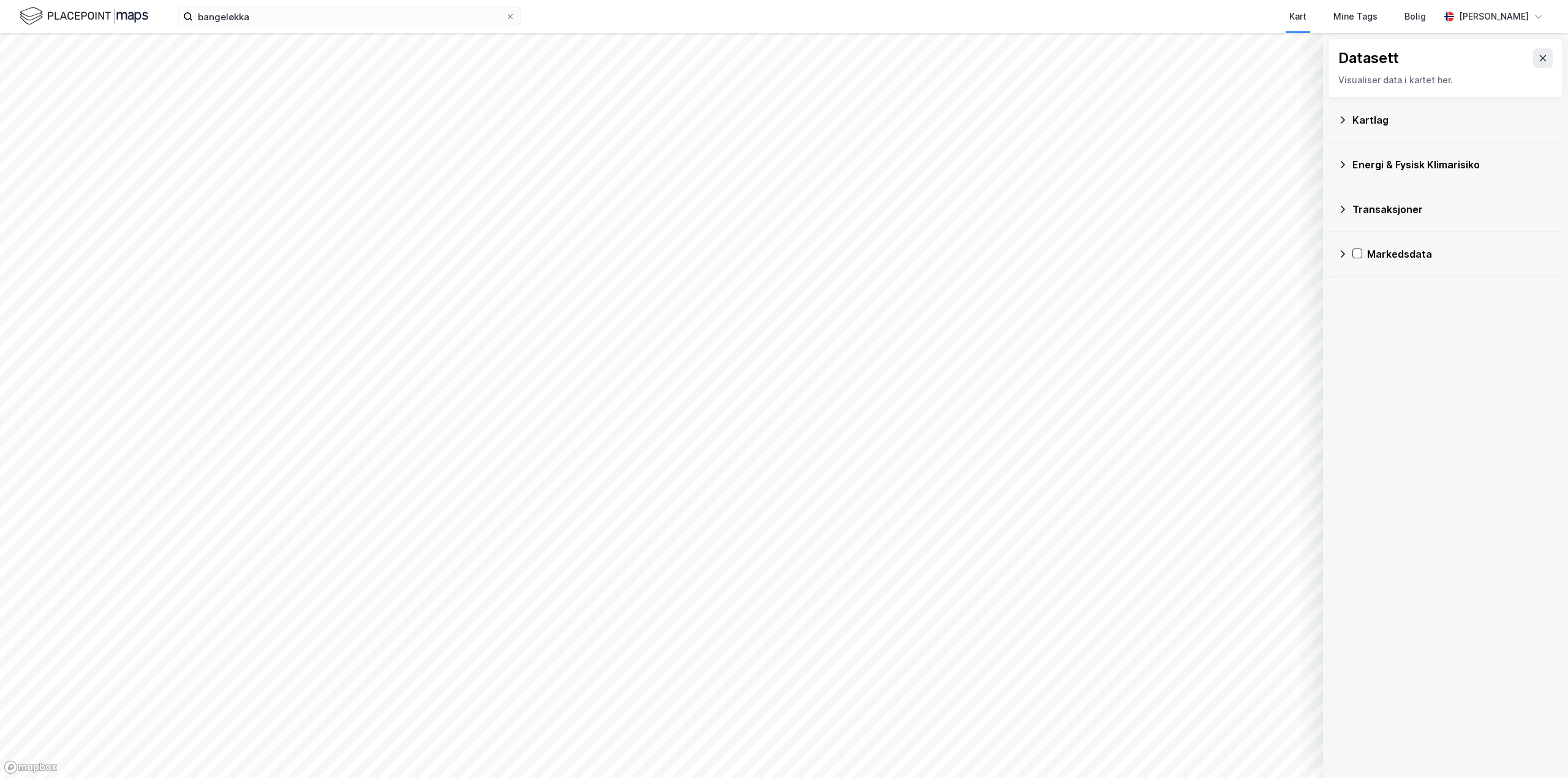
click at [1342, 115] on icon at bounding box center [1343, 120] width 10 height 10
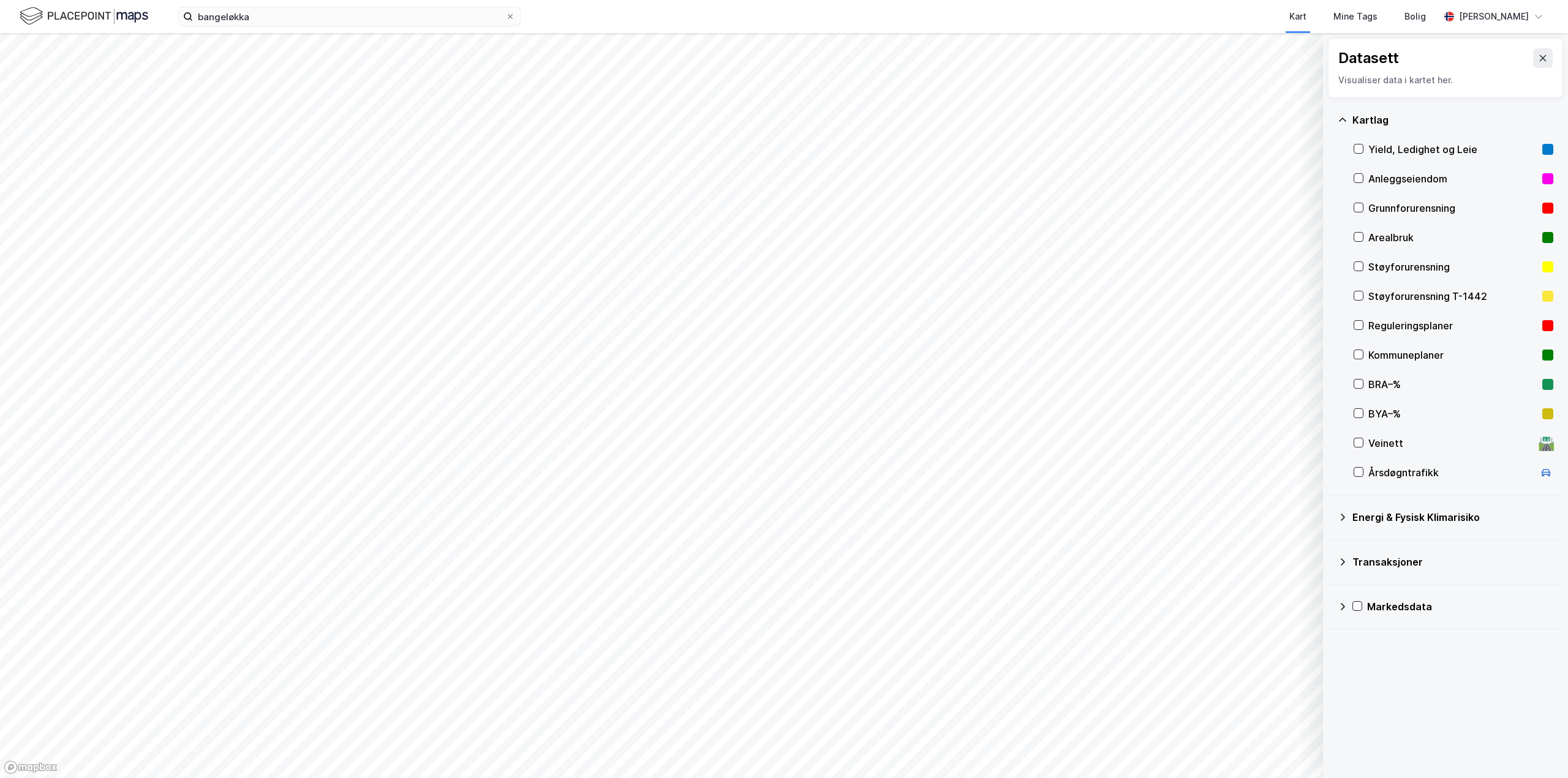
click at [1343, 608] on icon at bounding box center [1343, 606] width 4 height 7
click at [347, 16] on input "bangeløkka" at bounding box center [350, 16] width 313 height 18
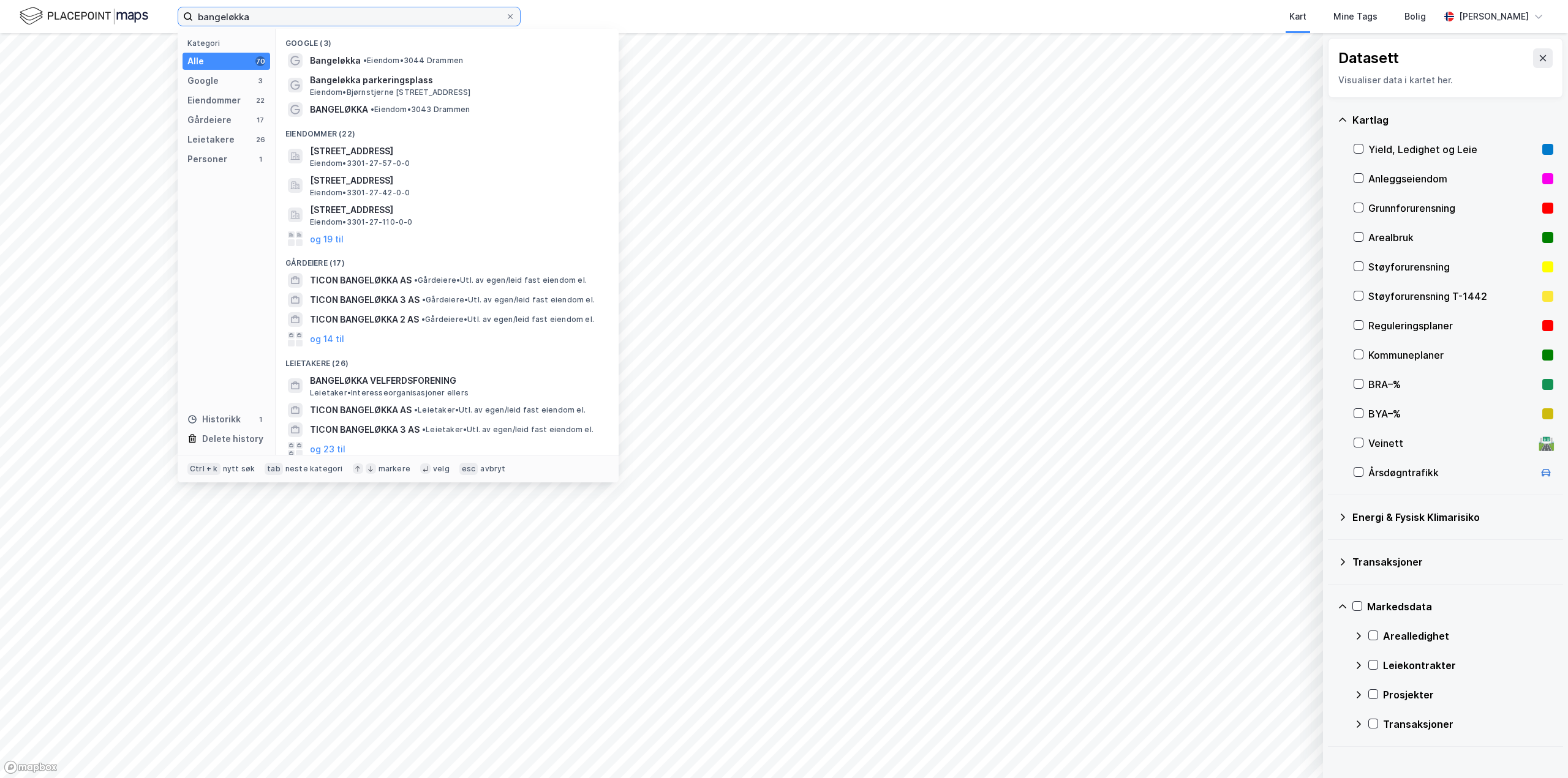
click at [347, 16] on input "bangeløkka" at bounding box center [350, 16] width 313 height 18
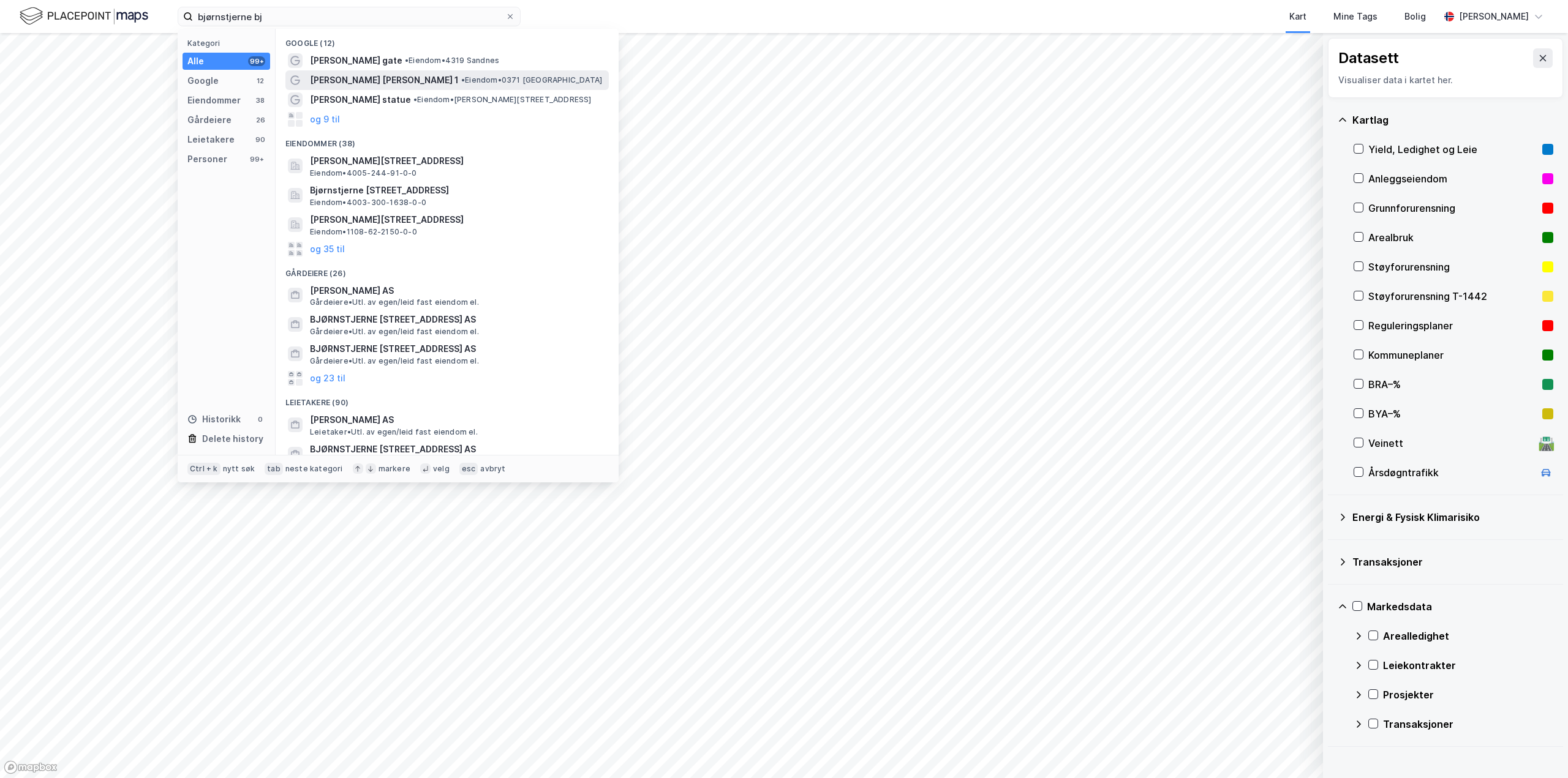
click at [380, 76] on span "[PERSON_NAME] [PERSON_NAME] 1" at bounding box center [384, 81] width 149 height 15
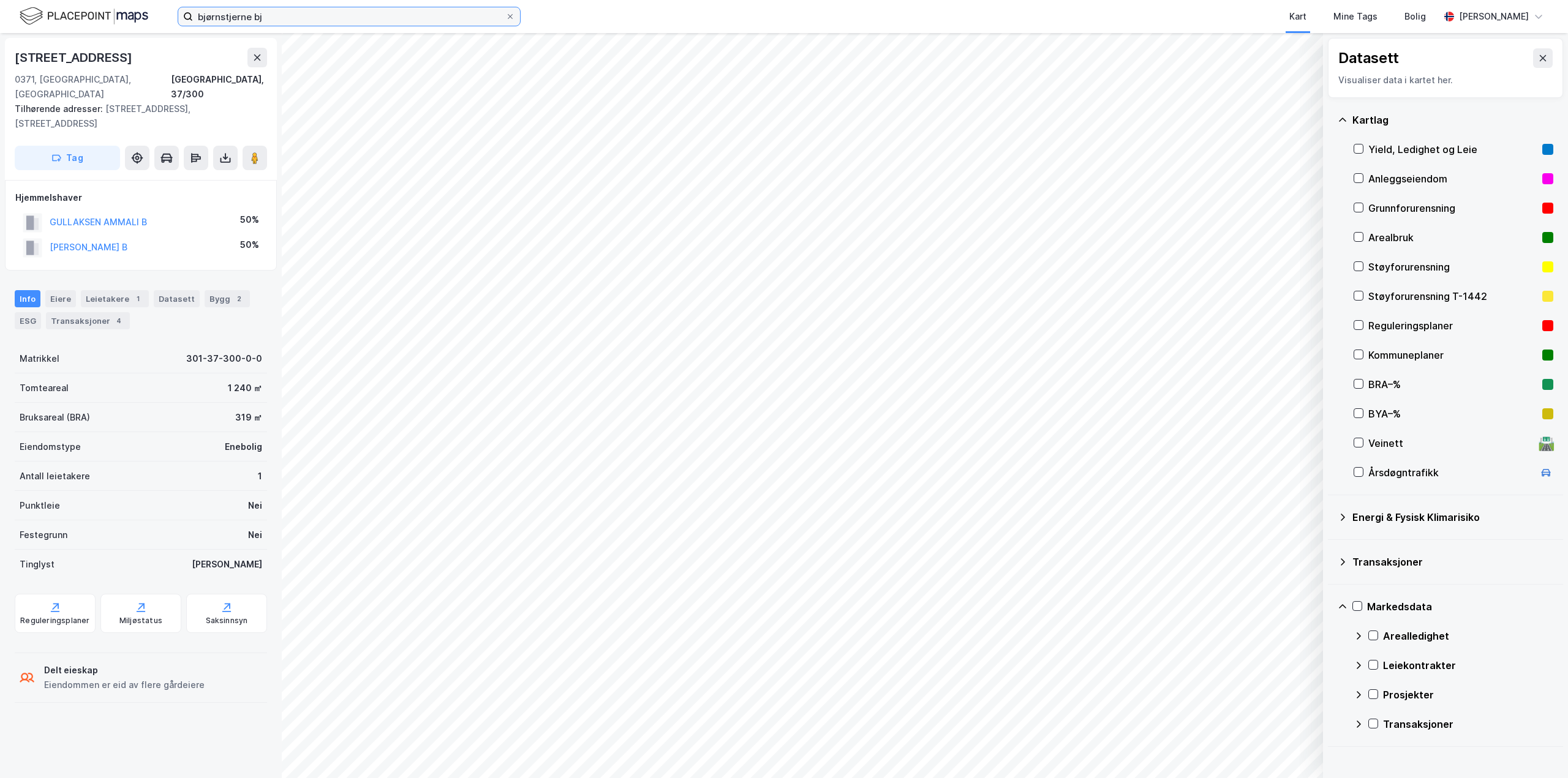
click at [322, 16] on input "bjørnstjerne bj" at bounding box center [350, 16] width 313 height 18
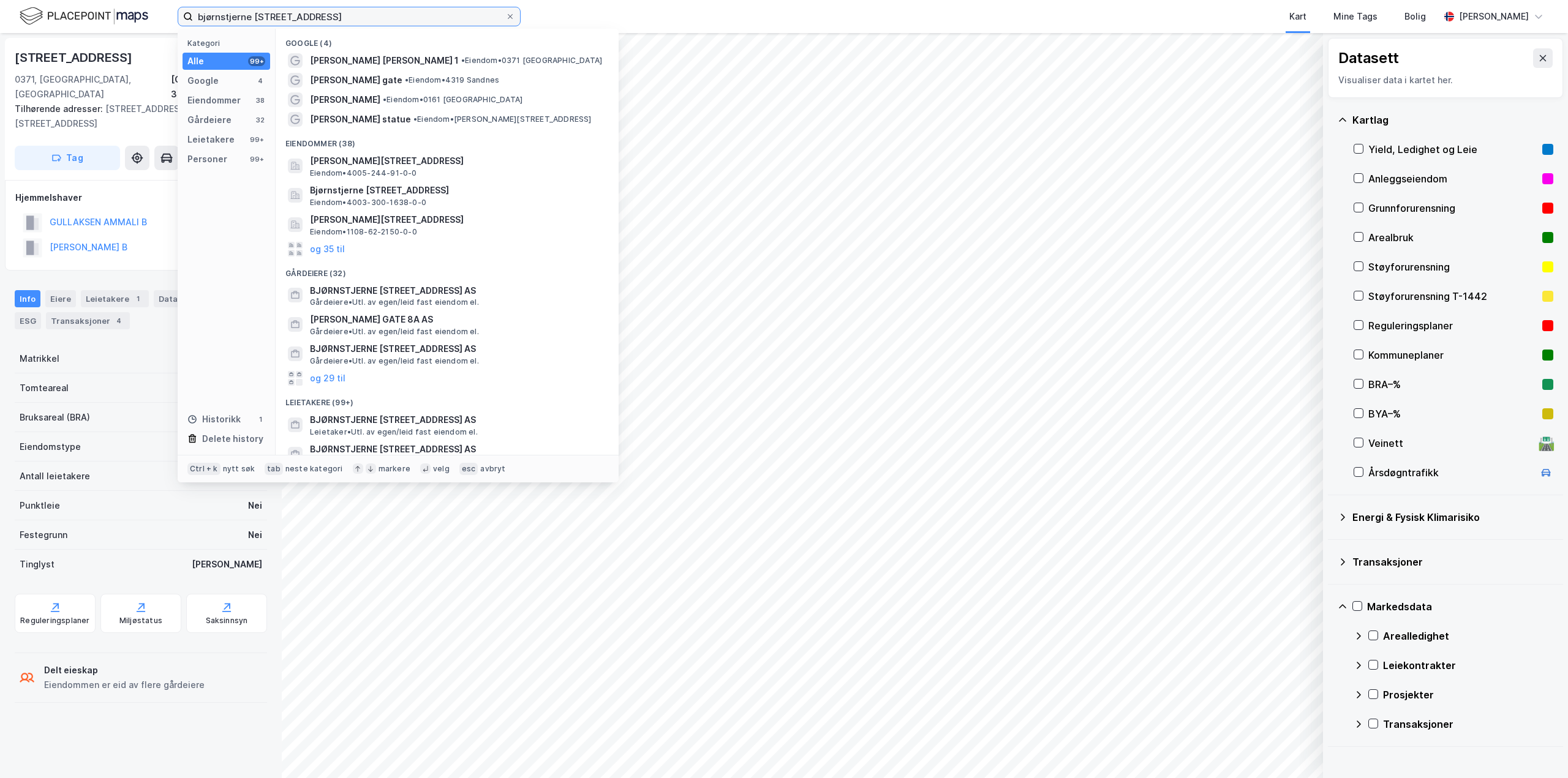
type input "bjørnstjerne [STREET_ADDRESS]"
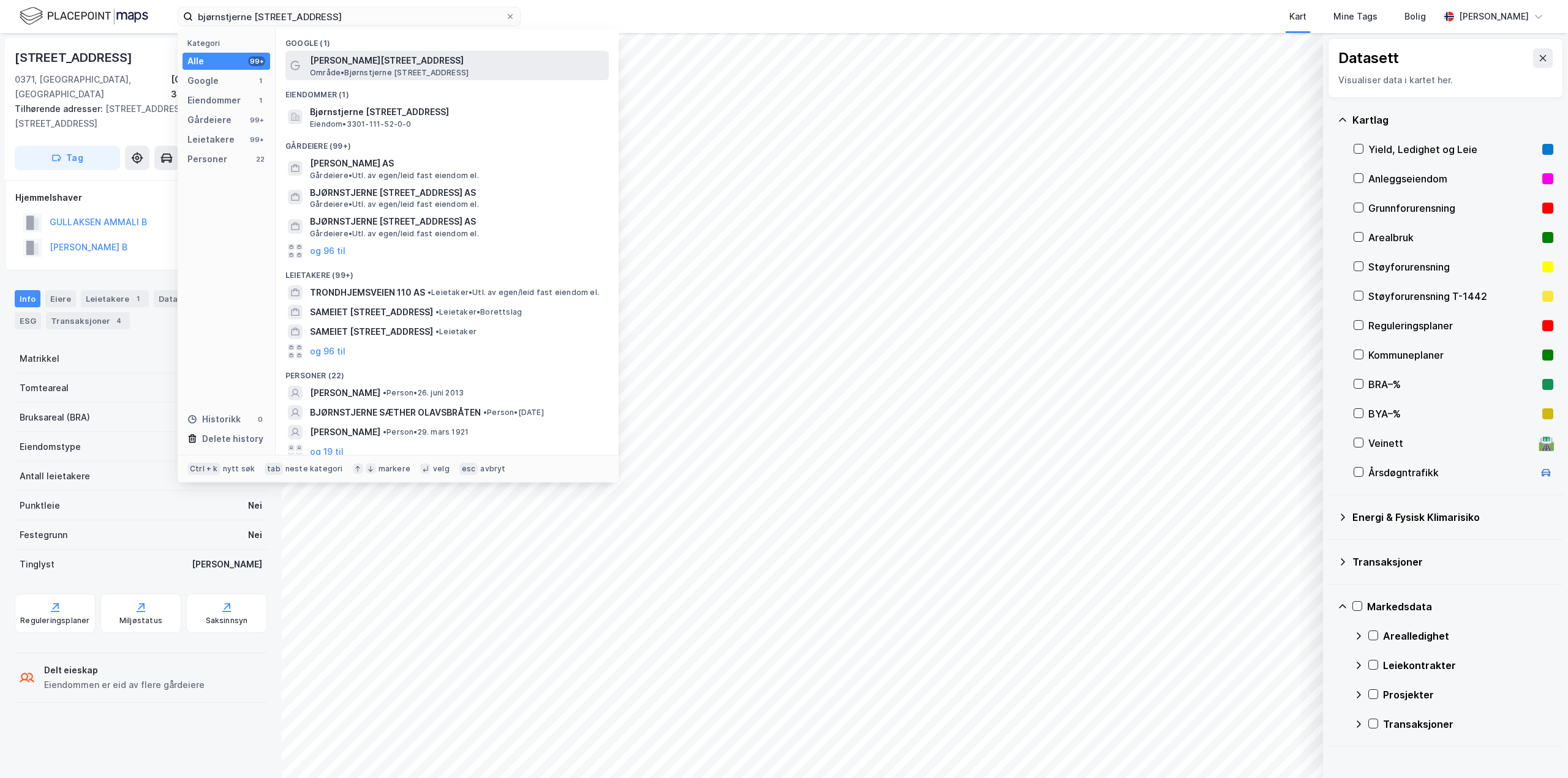
click at [383, 66] on span "[PERSON_NAME][STREET_ADDRESS]" at bounding box center [457, 61] width 294 height 15
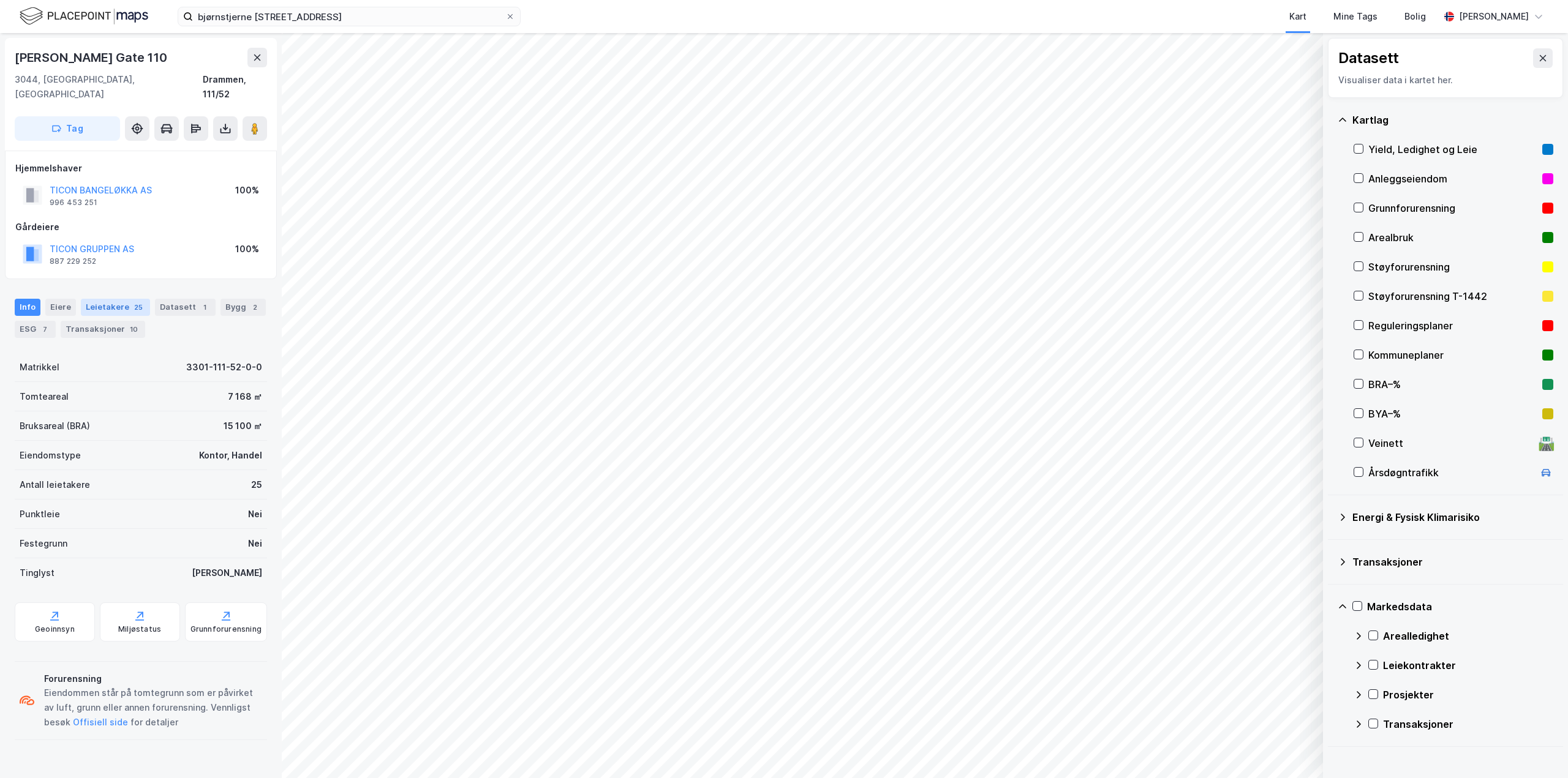
click at [123, 299] on div "Leietakere 25" at bounding box center [115, 307] width 69 height 17
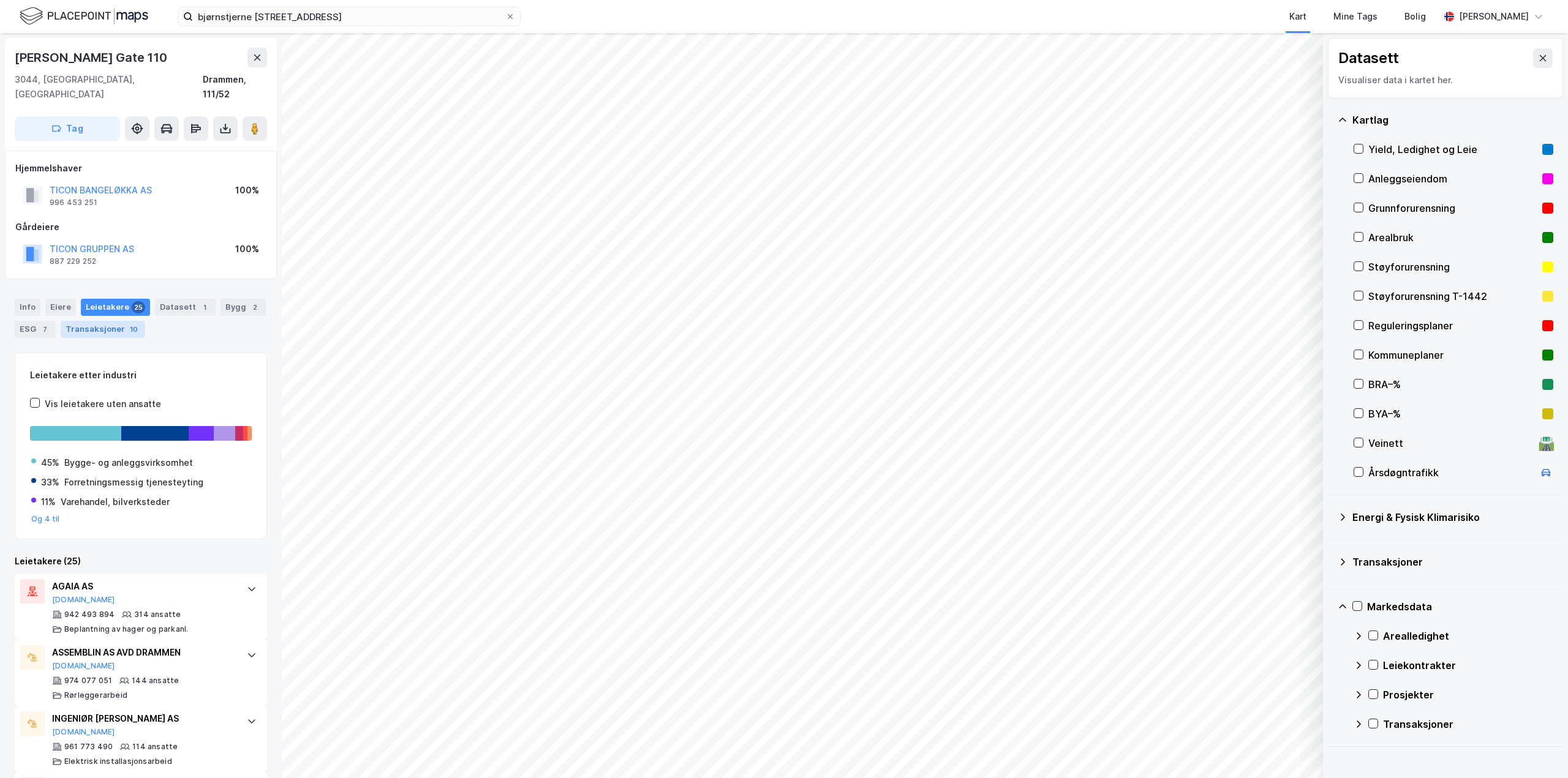
click at [104, 321] on div "Transaksjoner 10" at bounding box center [103, 329] width 85 height 17
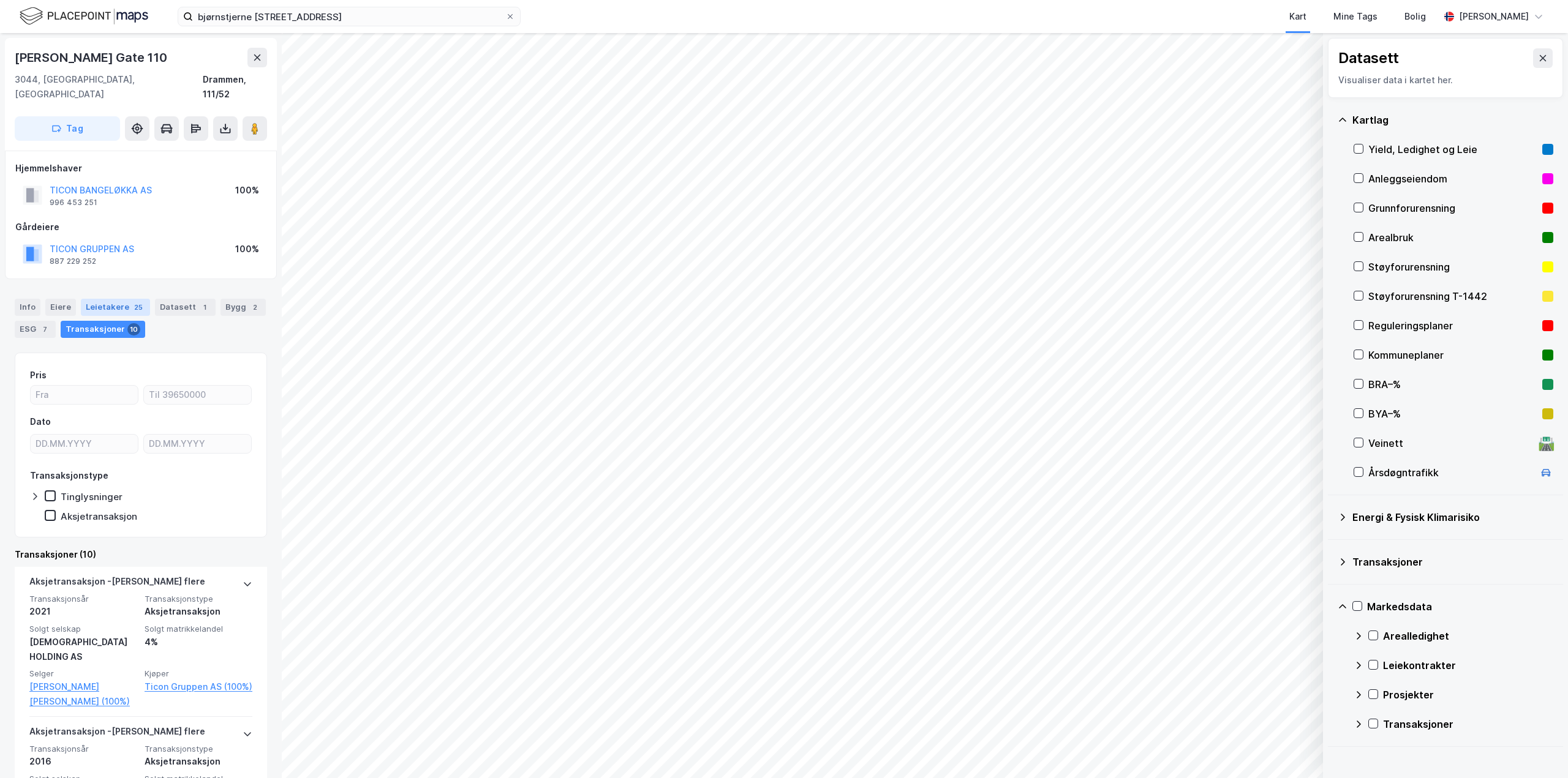
click at [97, 299] on div "Leietakere 25" at bounding box center [115, 307] width 69 height 17
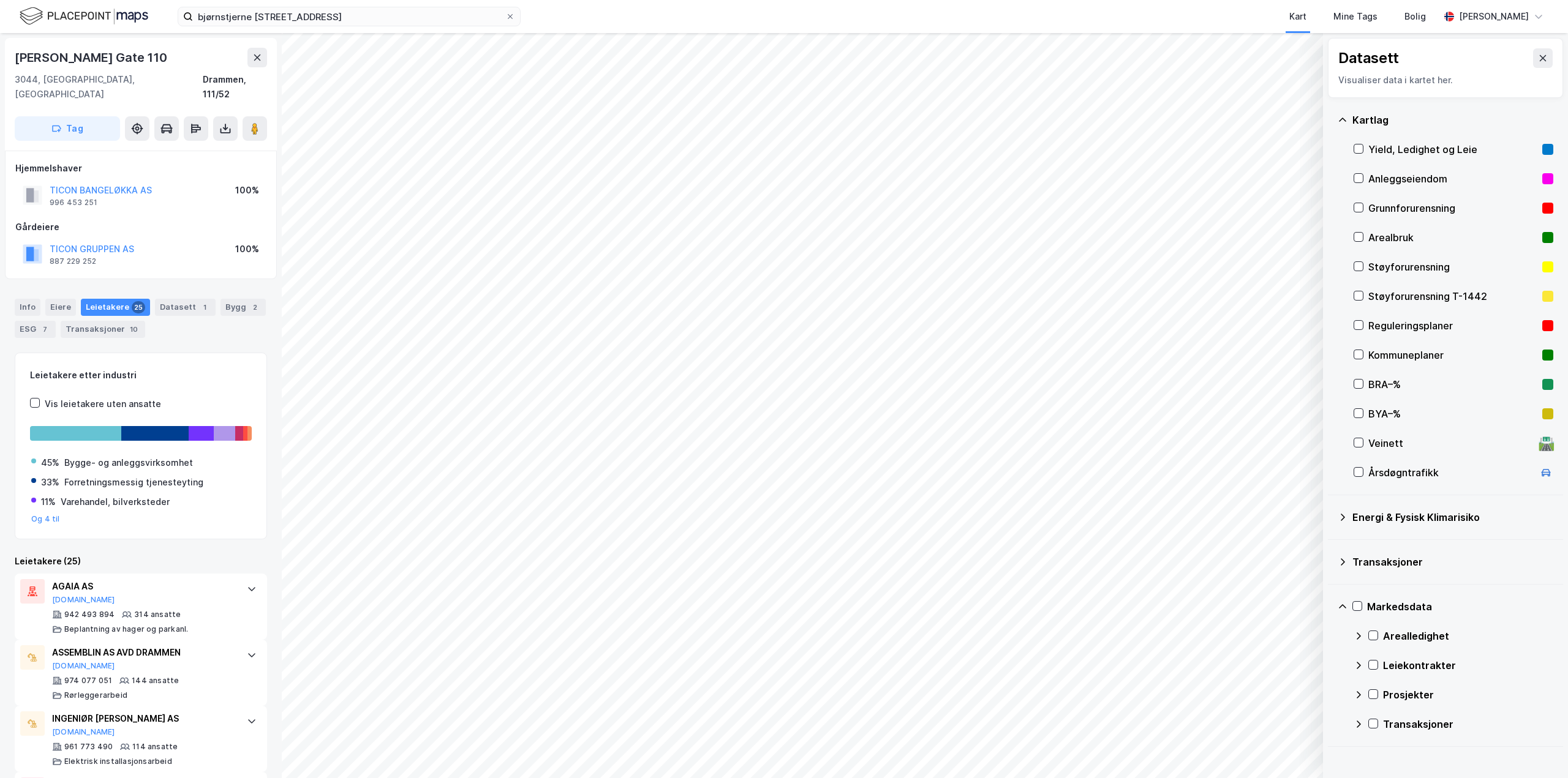
click at [1341, 555] on div "Transaksjoner" at bounding box center [1445, 563] width 216 height 30
click at [1340, 555] on div "Transaksjoner" at bounding box center [1445, 563] width 216 height 30
click at [1342, 611] on icon at bounding box center [1343, 607] width 10 height 10
click at [1344, 115] on icon at bounding box center [1343, 120] width 10 height 10
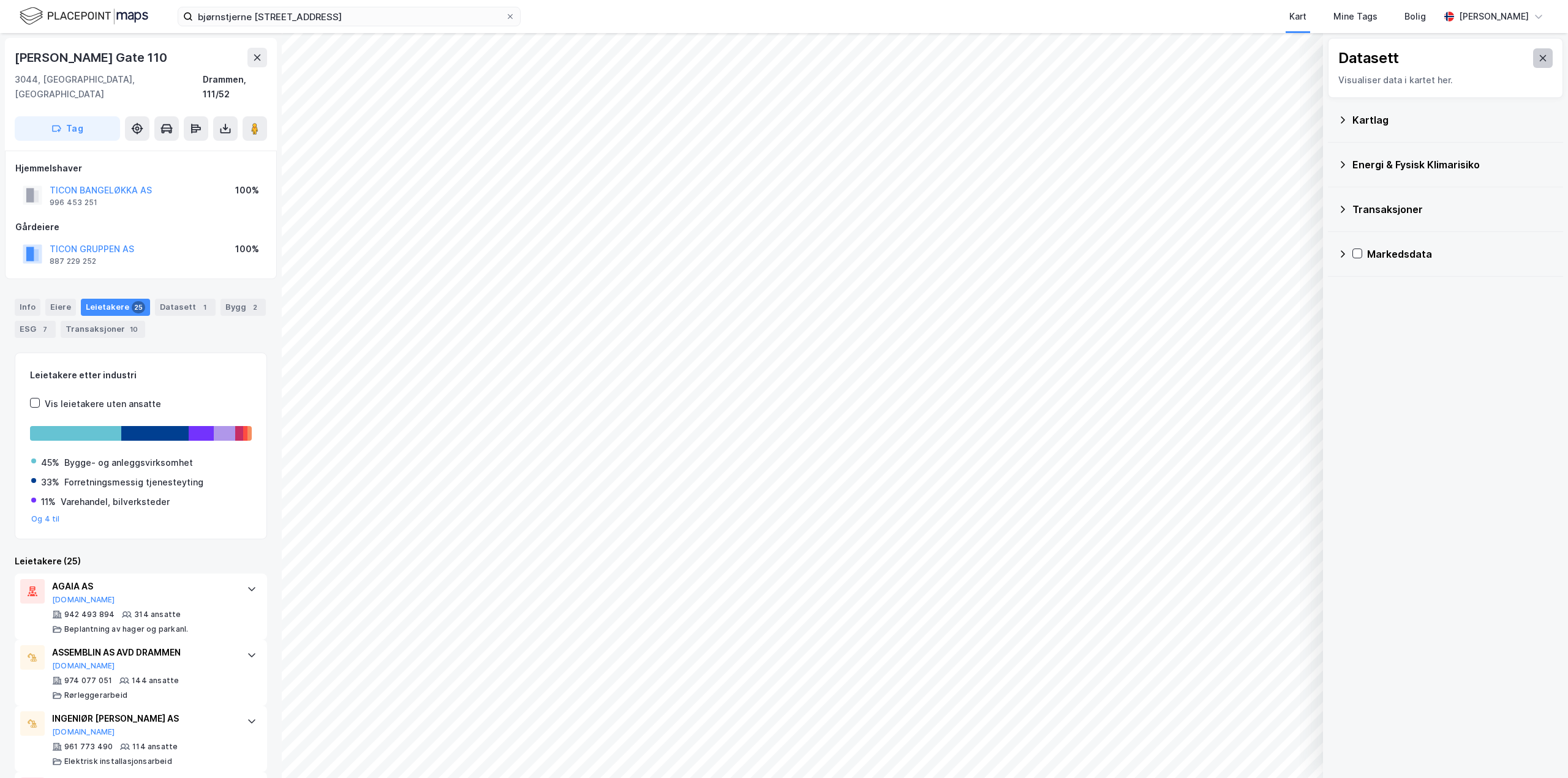
click at [1538, 60] on icon at bounding box center [1543, 58] width 10 height 10
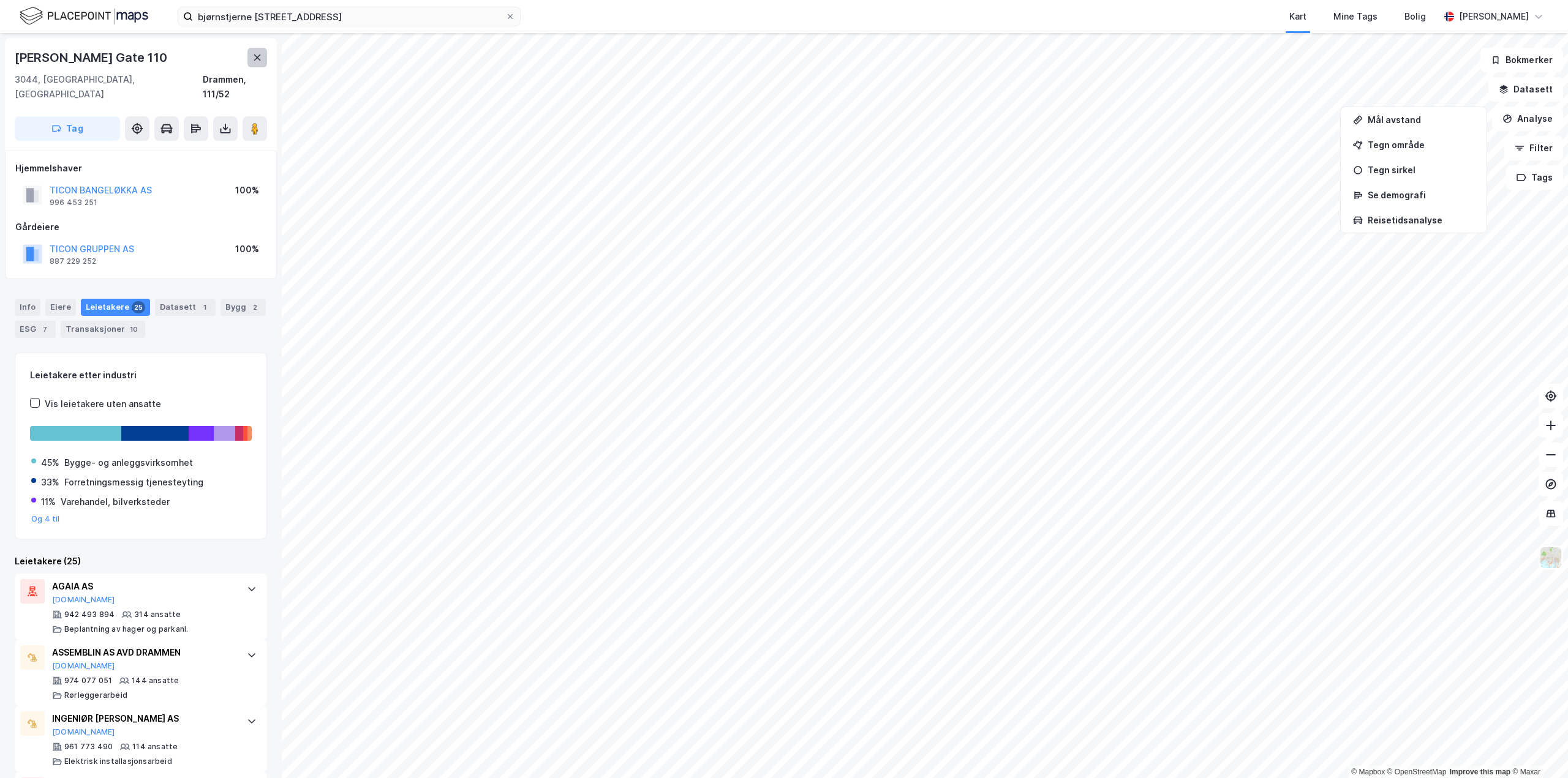
click at [256, 64] on button at bounding box center [257, 58] width 20 height 20
